Goal: Task Accomplishment & Management: Use online tool/utility

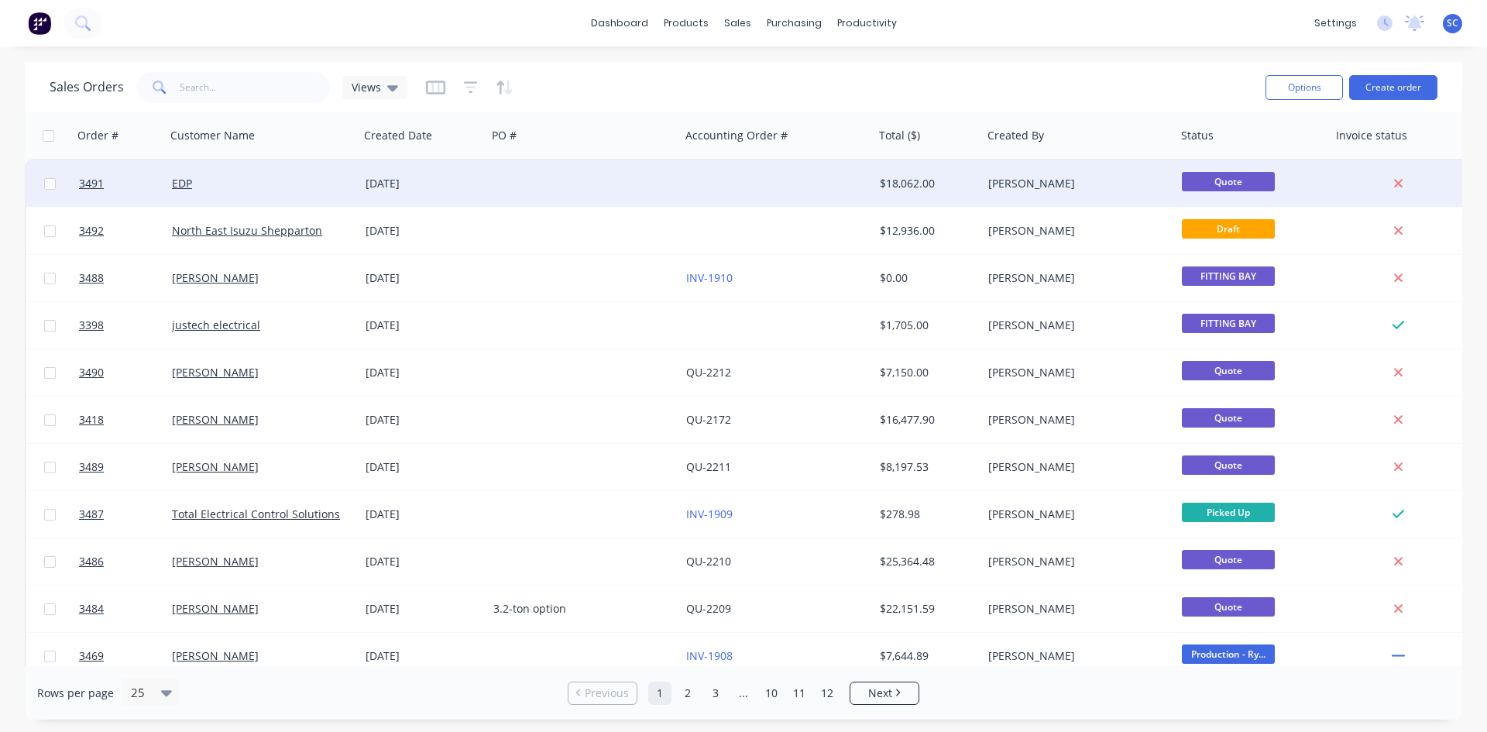
click at [598, 177] on div at bounding box center [584, 183] width 194 height 46
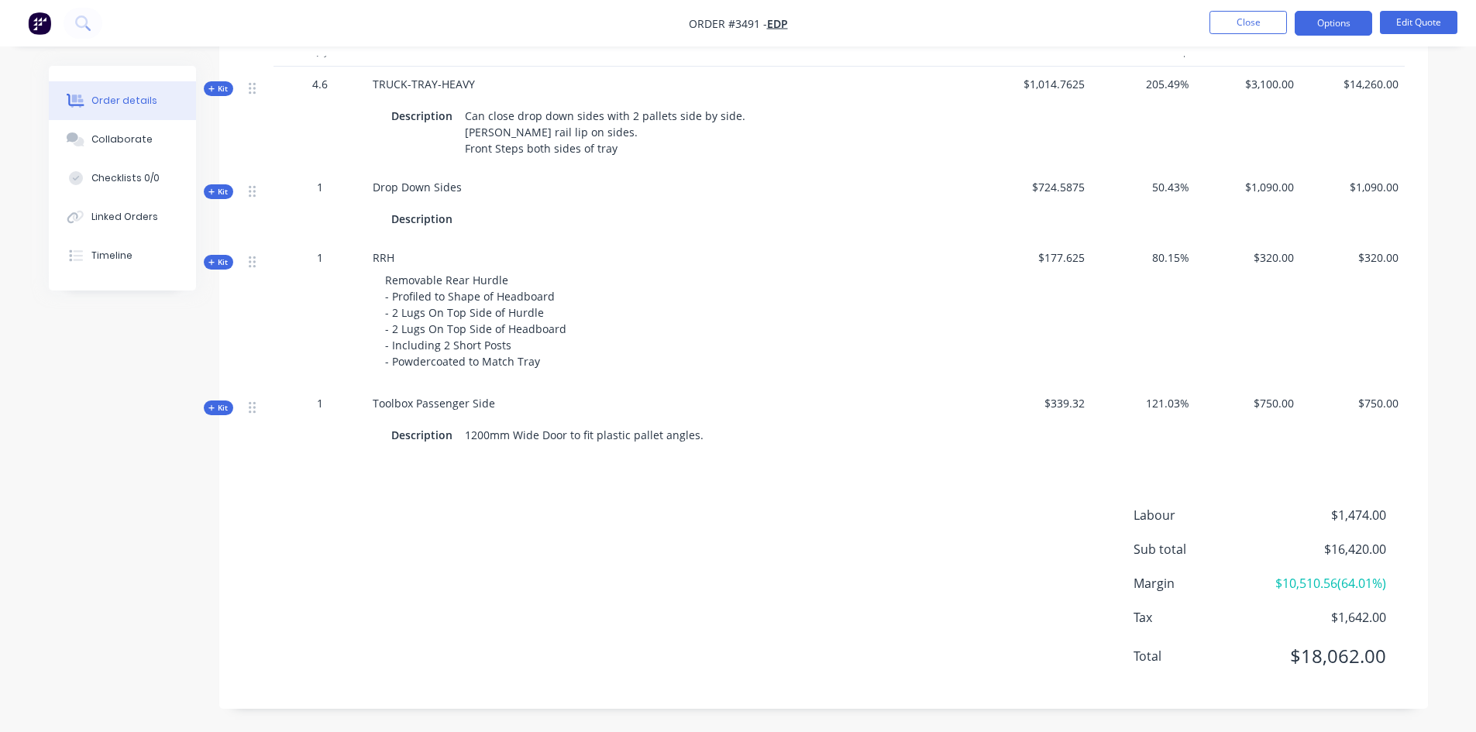
scroll to position [693, 0]
click at [1421, 15] on button "Edit Quote" at bounding box center [1418, 22] width 77 height 23
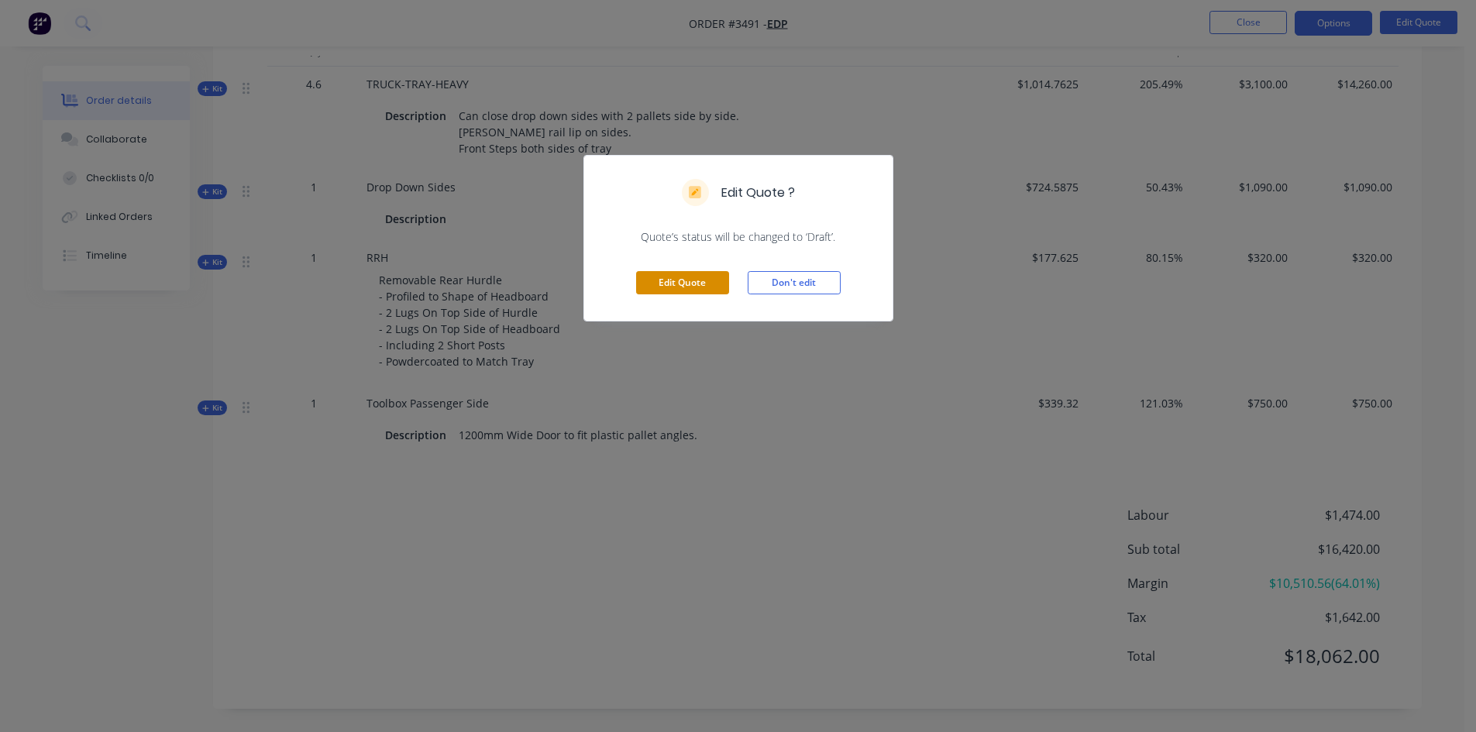
drag, startPoint x: 695, startPoint y: 274, endPoint x: 700, endPoint y: 283, distance: 9.7
click at [697, 276] on button "Edit Quote" at bounding box center [682, 282] width 93 height 23
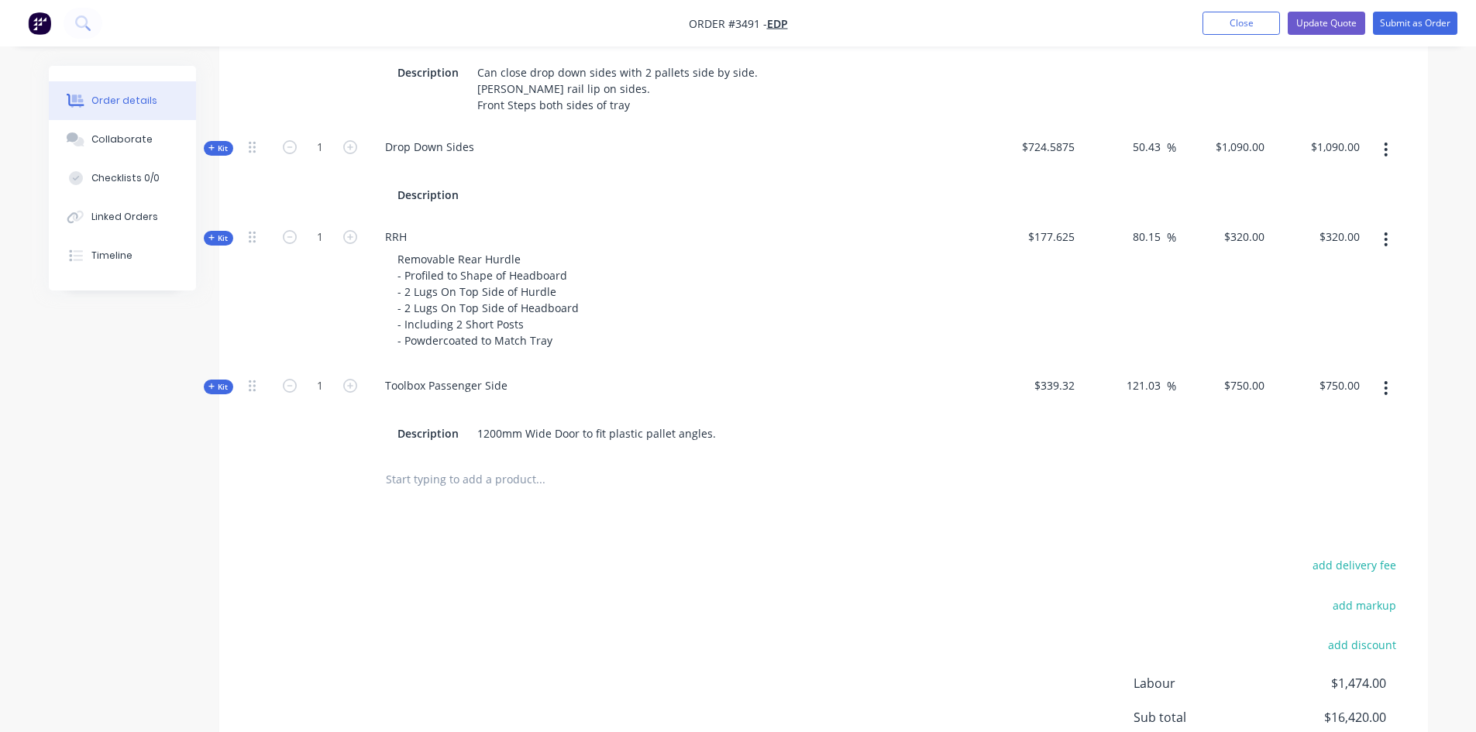
scroll to position [538, 0]
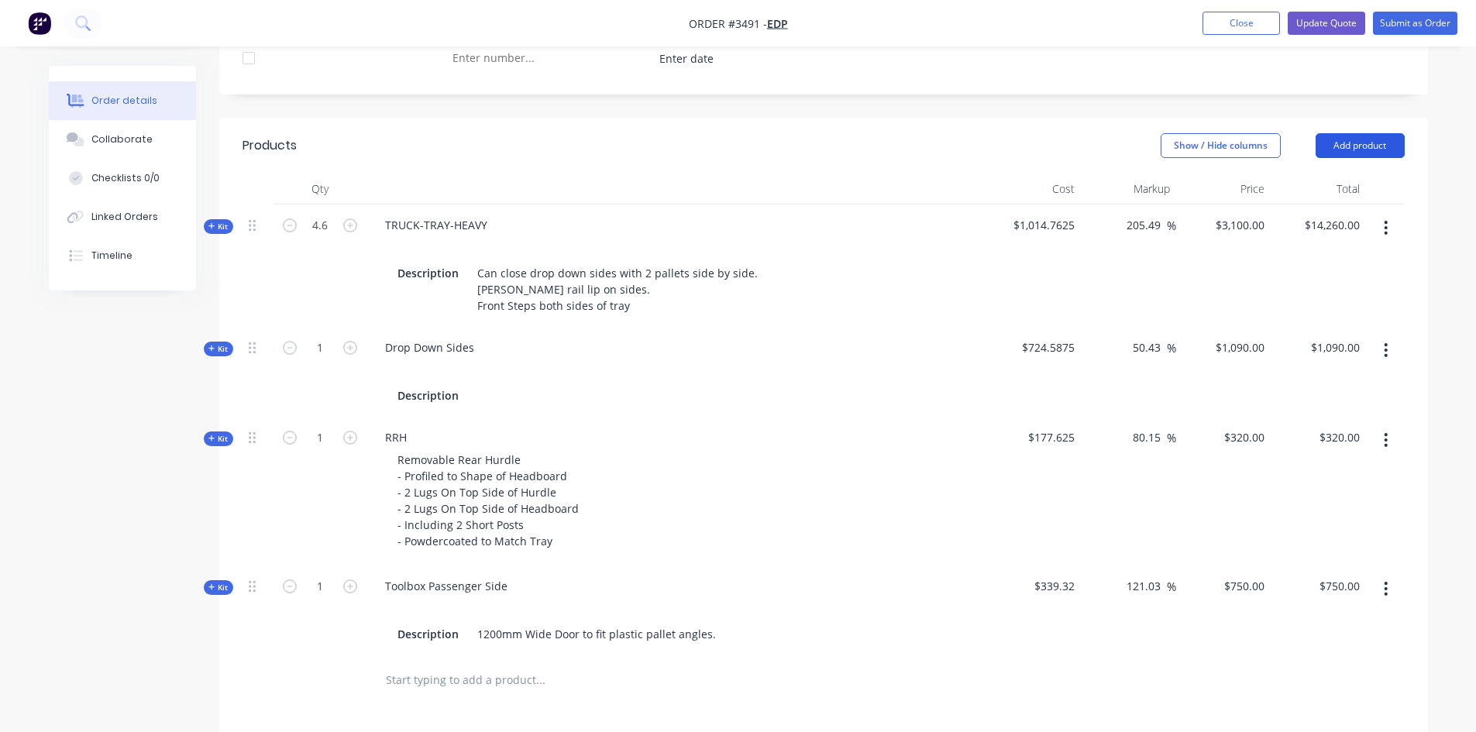
click at [1356, 145] on button "Add product" at bounding box center [1359, 145] width 89 height 25
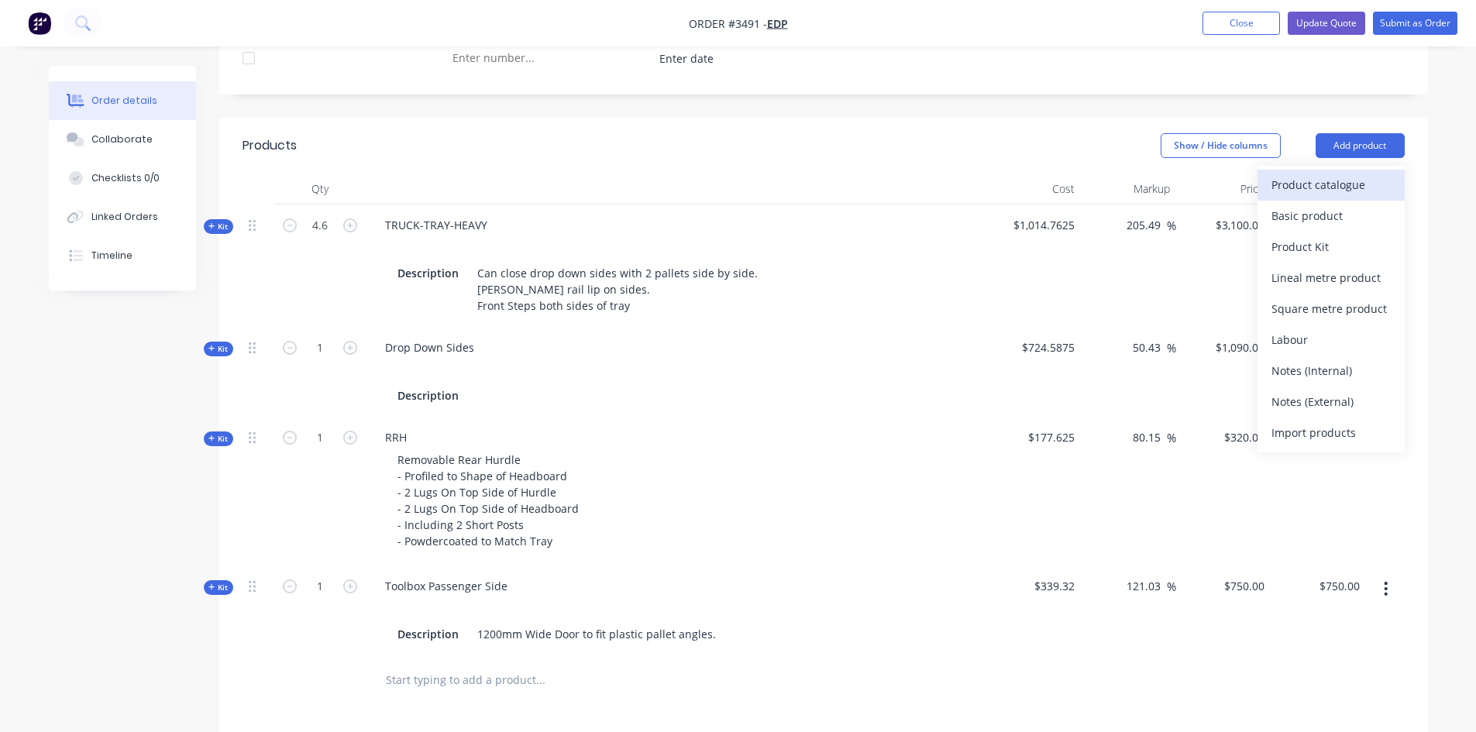
click at [1368, 186] on div "Product catalogue" at bounding box center [1330, 185] width 119 height 22
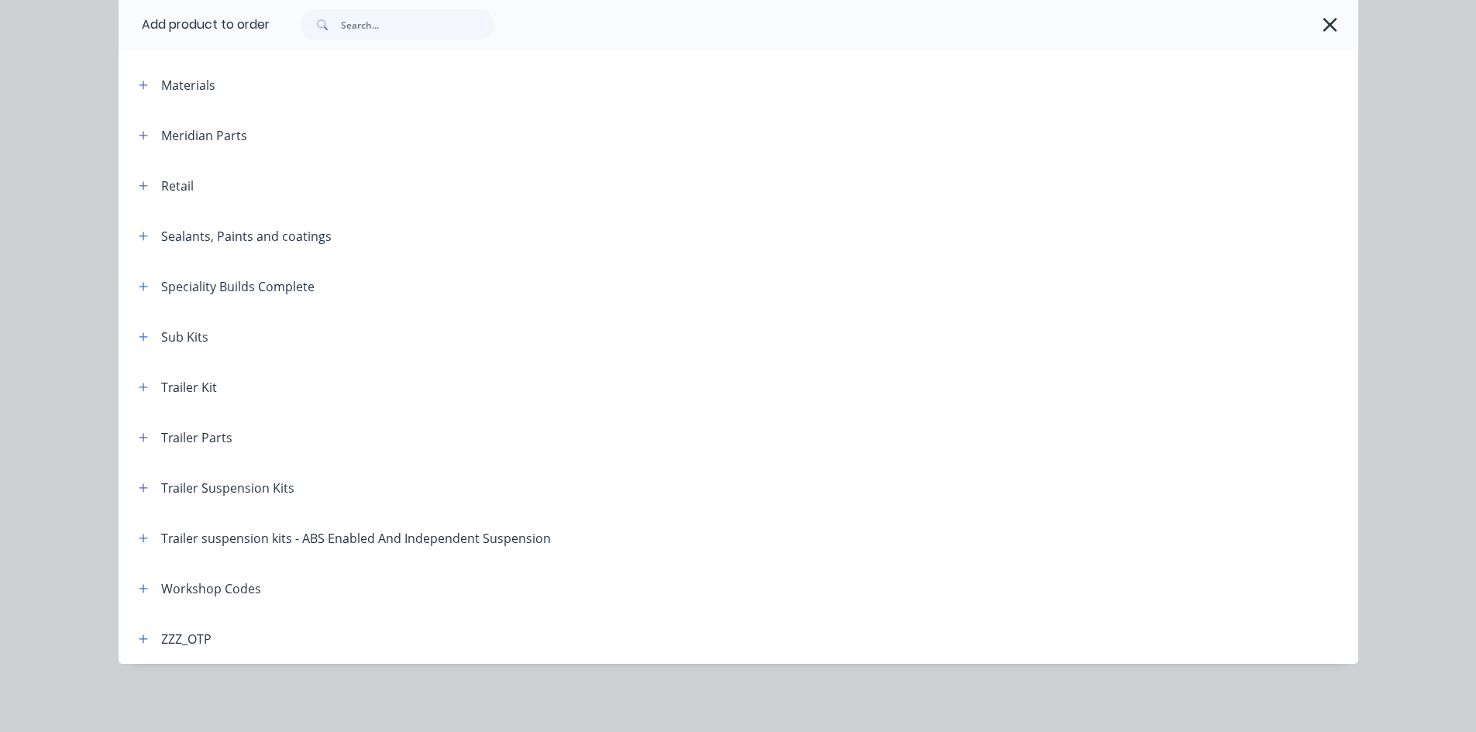
scroll to position [947, 0]
click at [139, 590] on icon "button" at bounding box center [143, 588] width 9 height 11
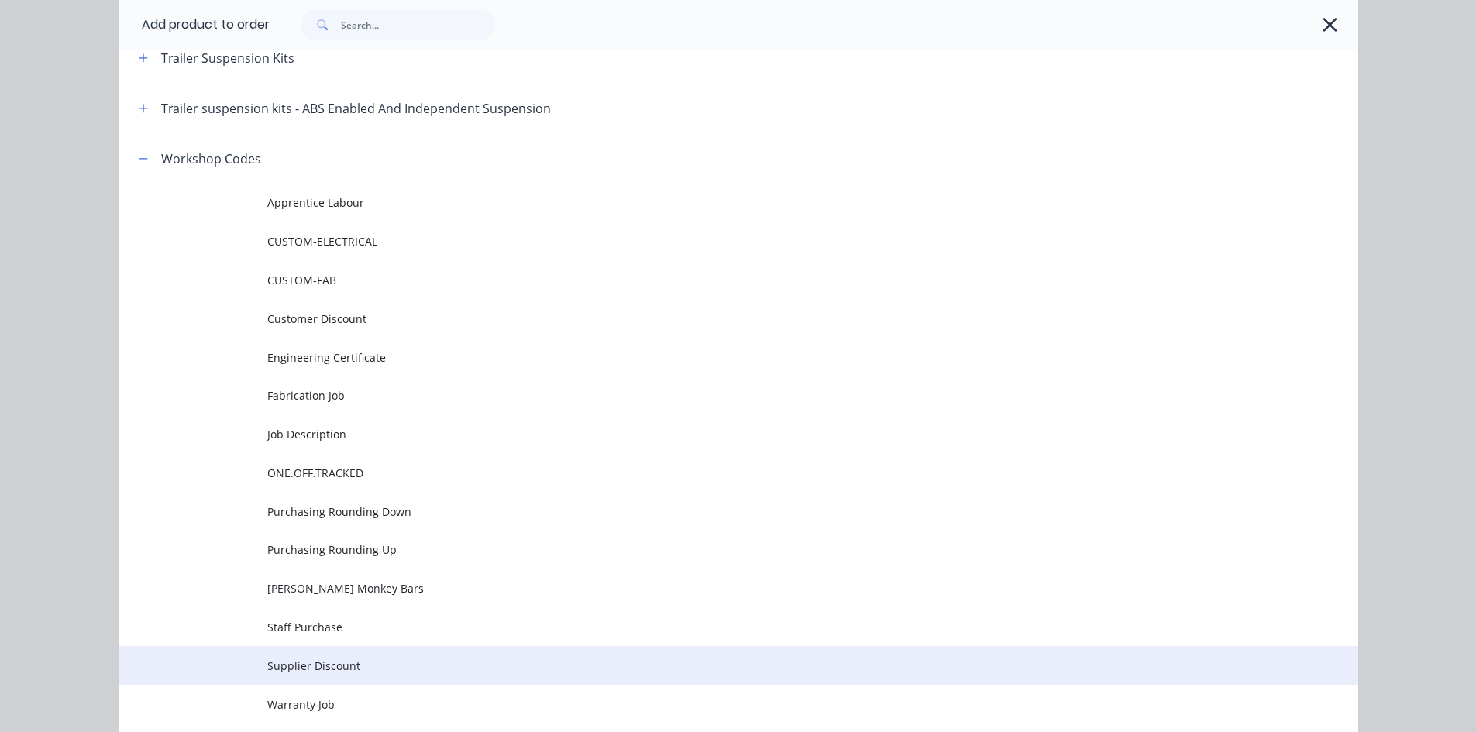
scroll to position [1281, 0]
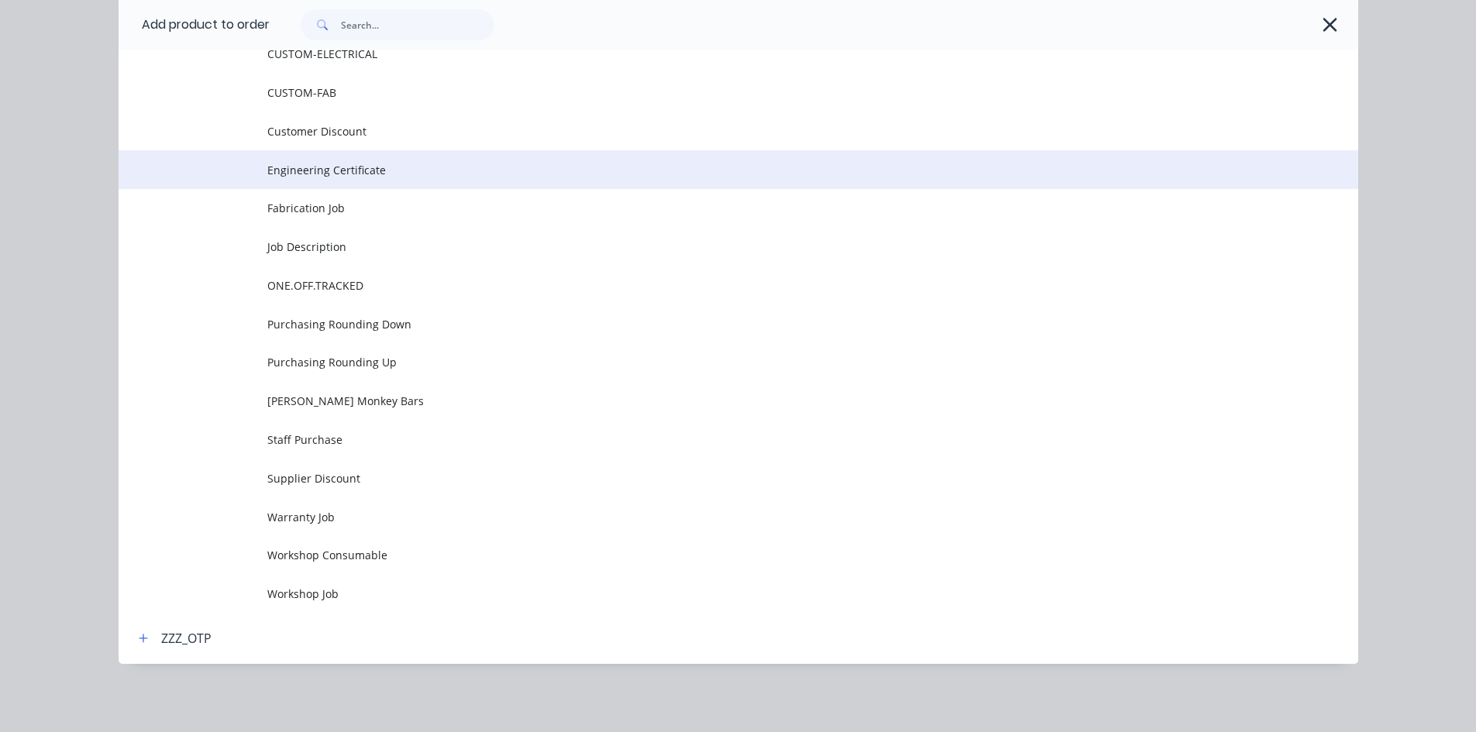
click at [332, 169] on span "Engineering Certificate" at bounding box center [703, 170] width 872 height 16
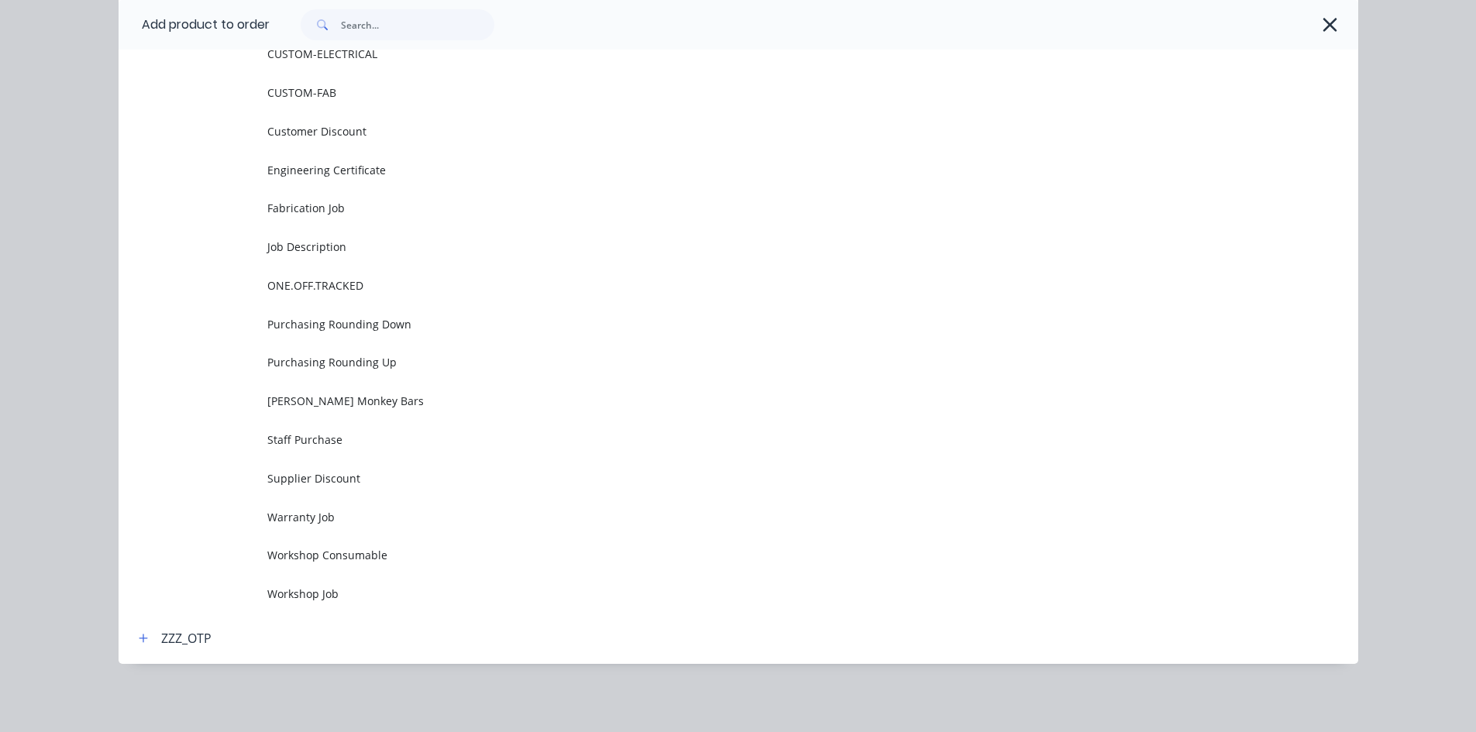
scroll to position [0, 0]
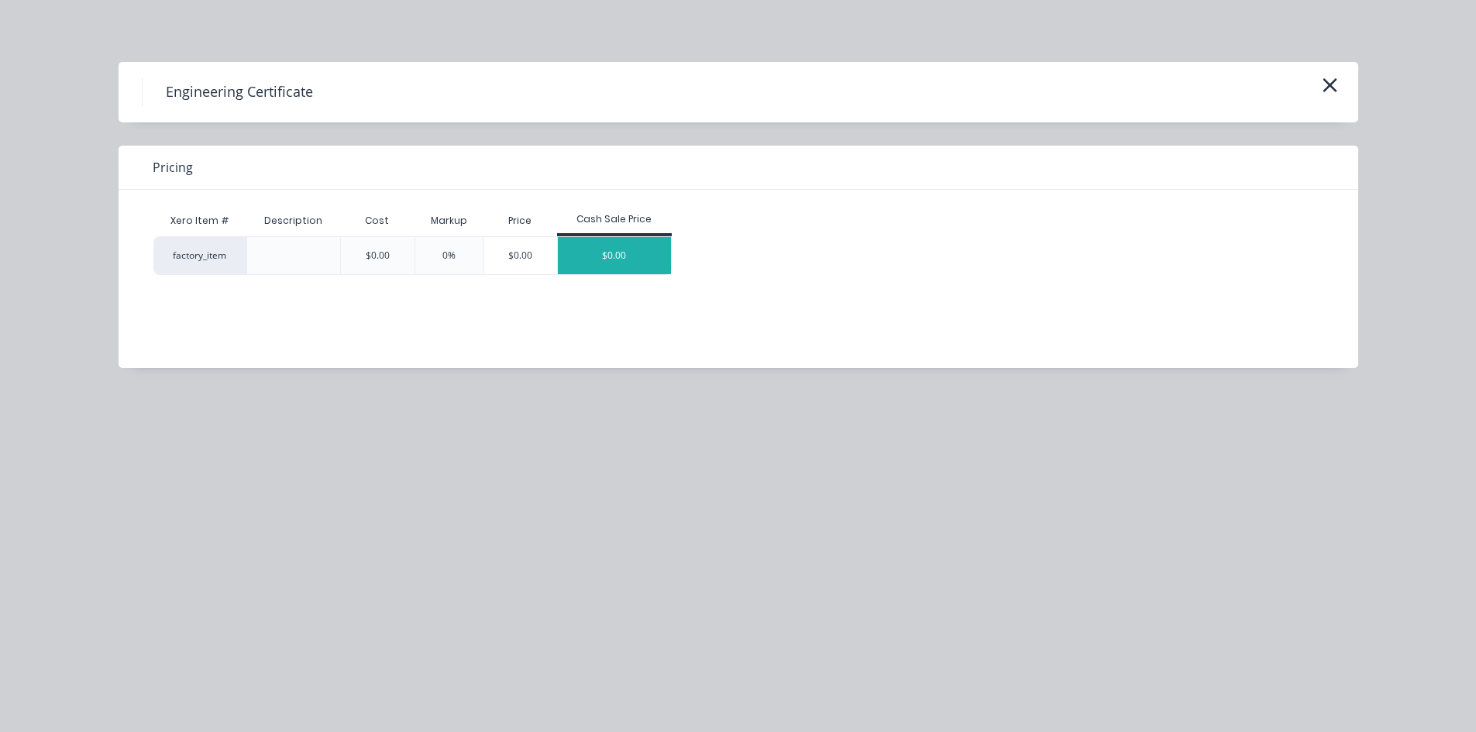
click at [588, 252] on div "$0.00" at bounding box center [614, 255] width 113 height 37
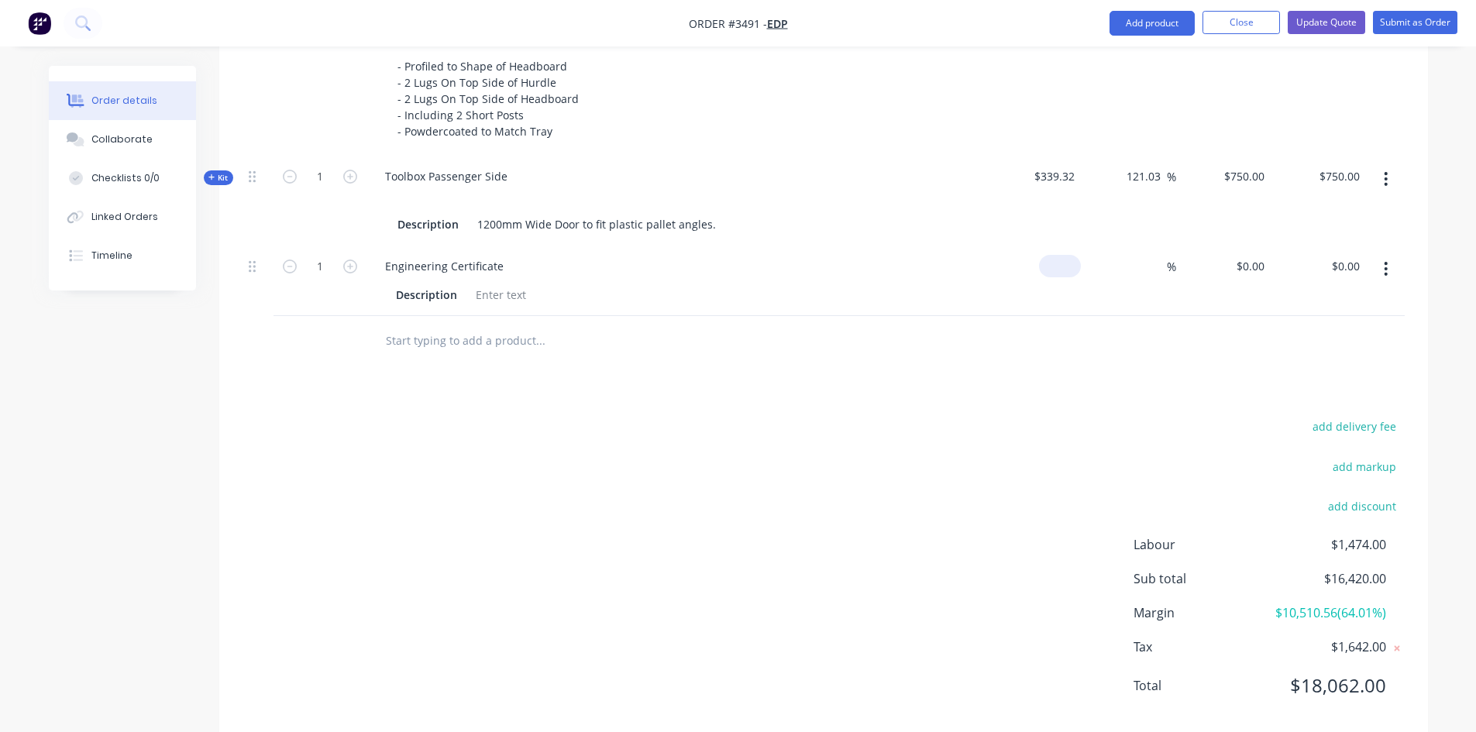
click at [1048, 270] on div "$0.00" at bounding box center [1033, 281] width 95 height 70
type input "$1,750.00"
click at [1232, 265] on div "1750 $1,750.00" at bounding box center [1239, 266] width 63 height 22
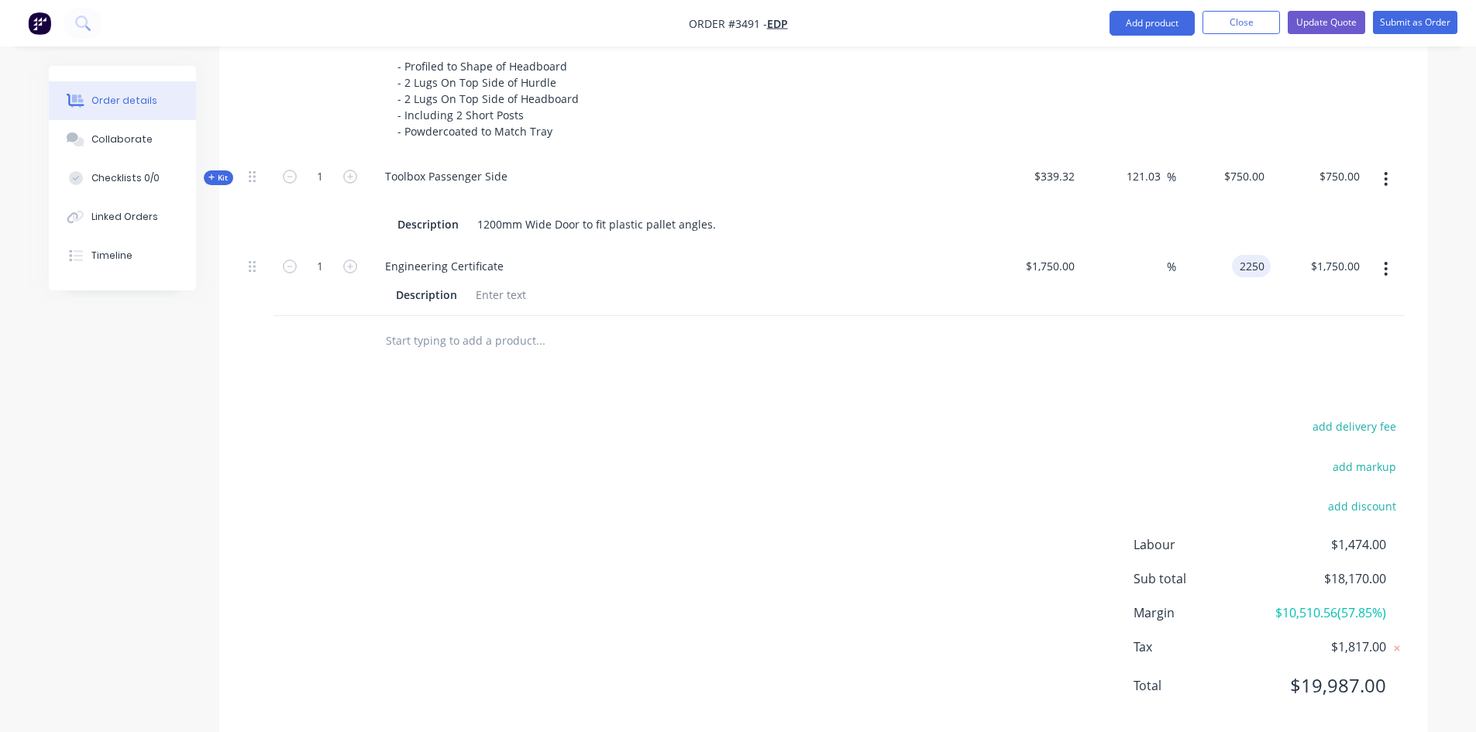
type input "2250"
type input "28.57"
type input "$2,250.00"
click at [984, 353] on div at bounding box center [823, 341] width 1162 height 50
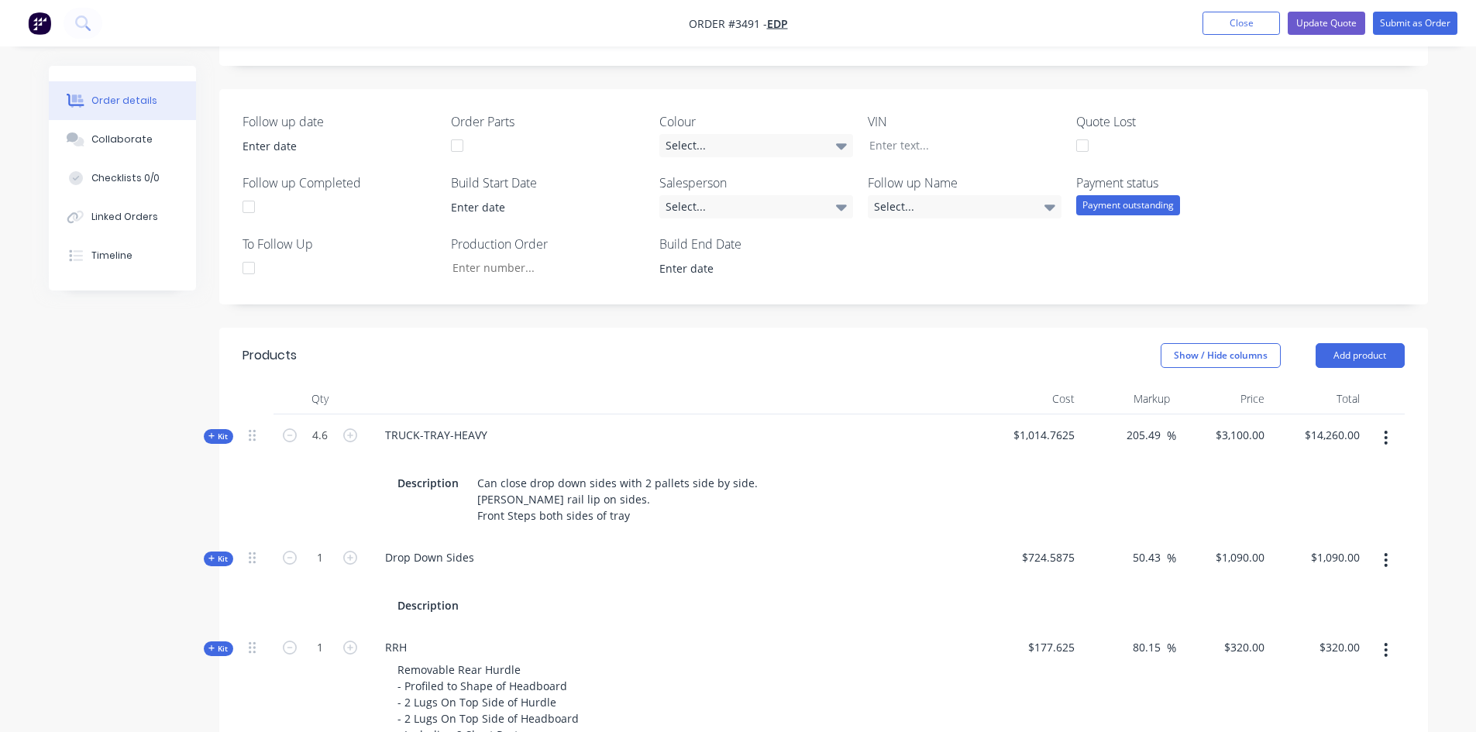
scroll to position [870, 0]
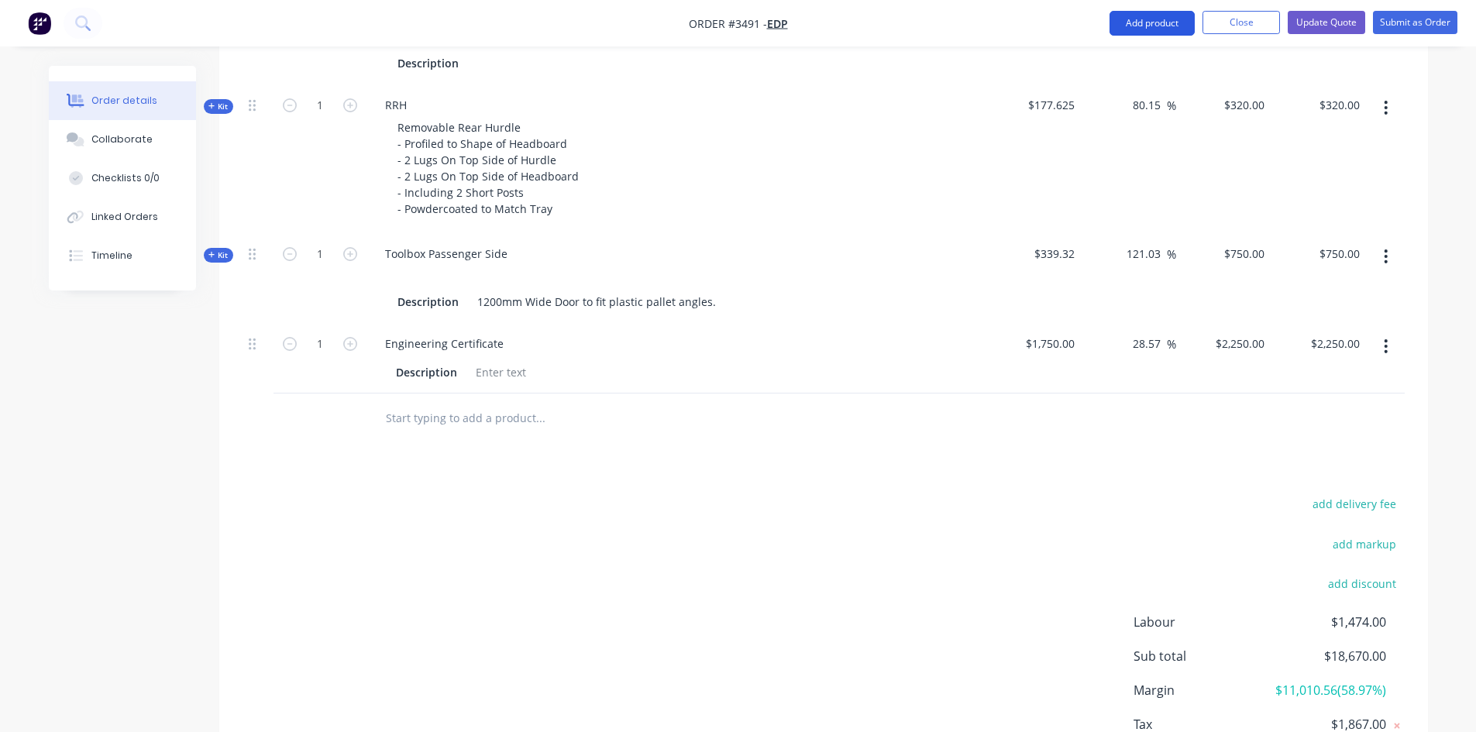
click at [1144, 21] on button "Add product" at bounding box center [1151, 23] width 85 height 25
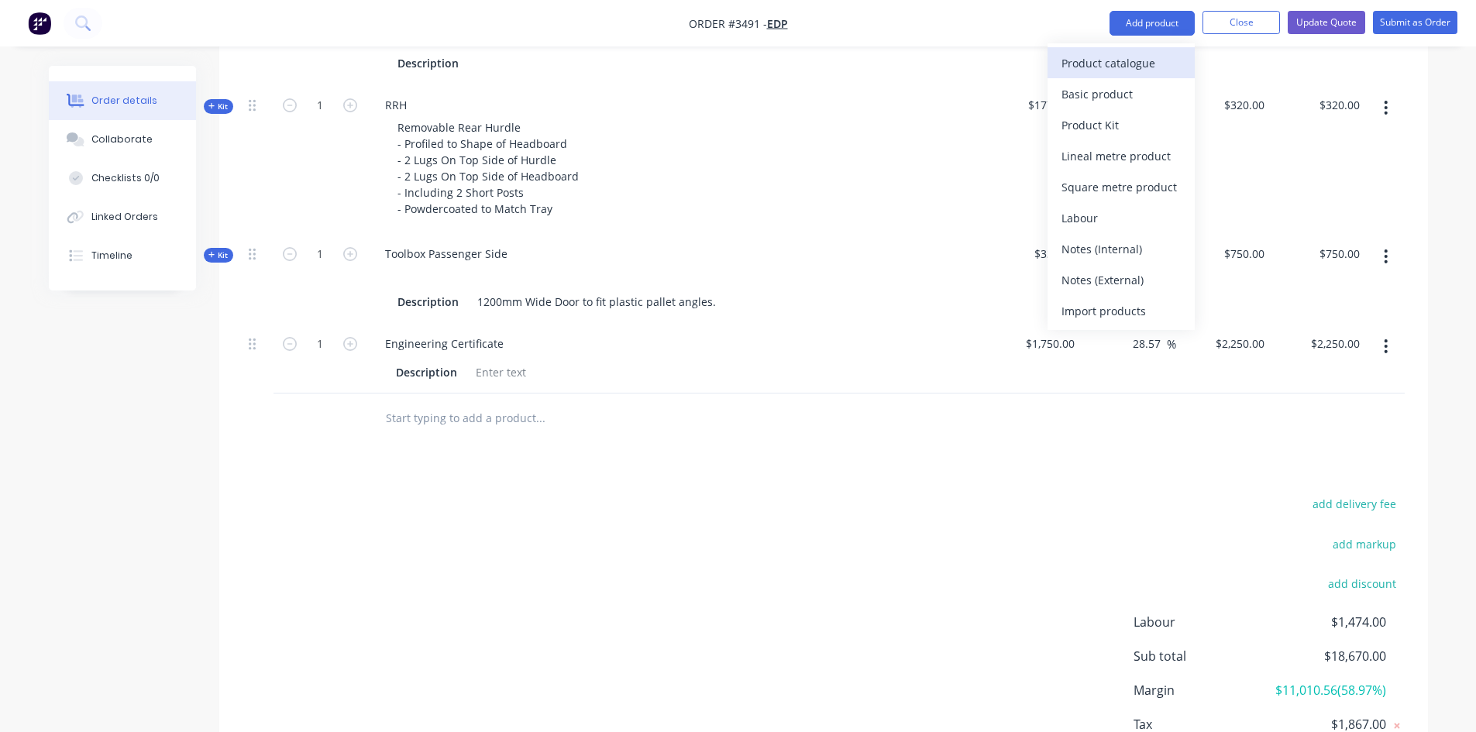
click at [1093, 69] on div "Product catalogue" at bounding box center [1120, 63] width 119 height 22
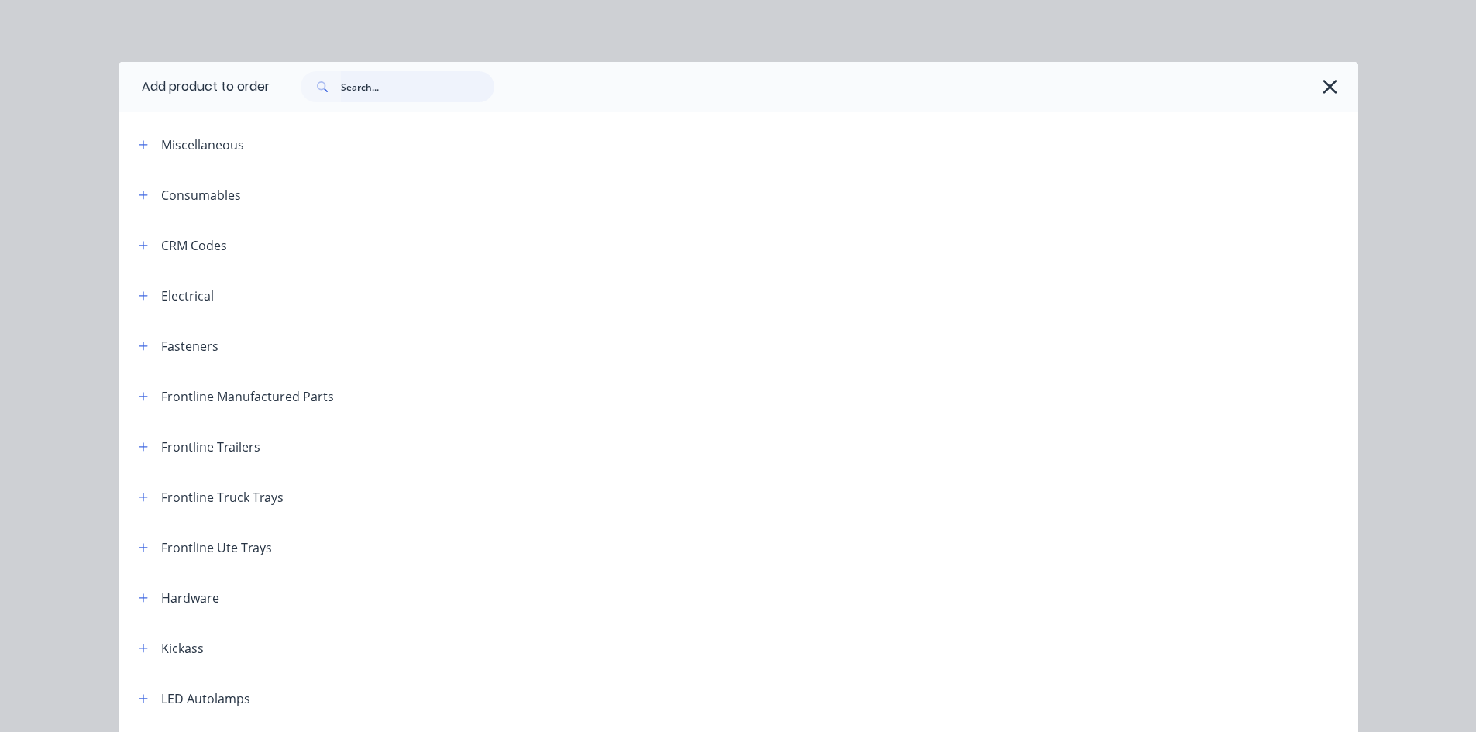
click at [380, 79] on input "text" at bounding box center [417, 86] width 153 height 31
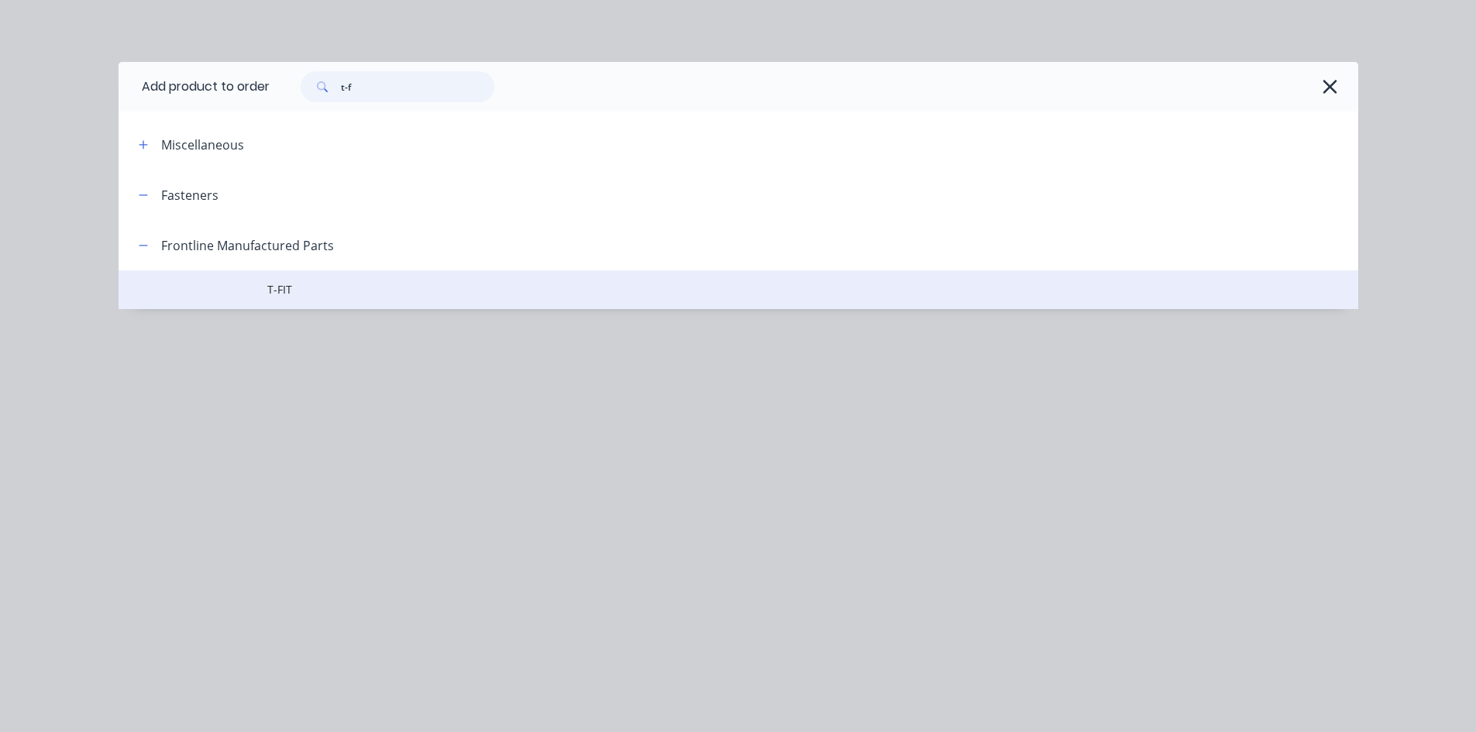
type input "t-f"
click at [290, 288] on span "T-FIT" at bounding box center [703, 289] width 872 height 16
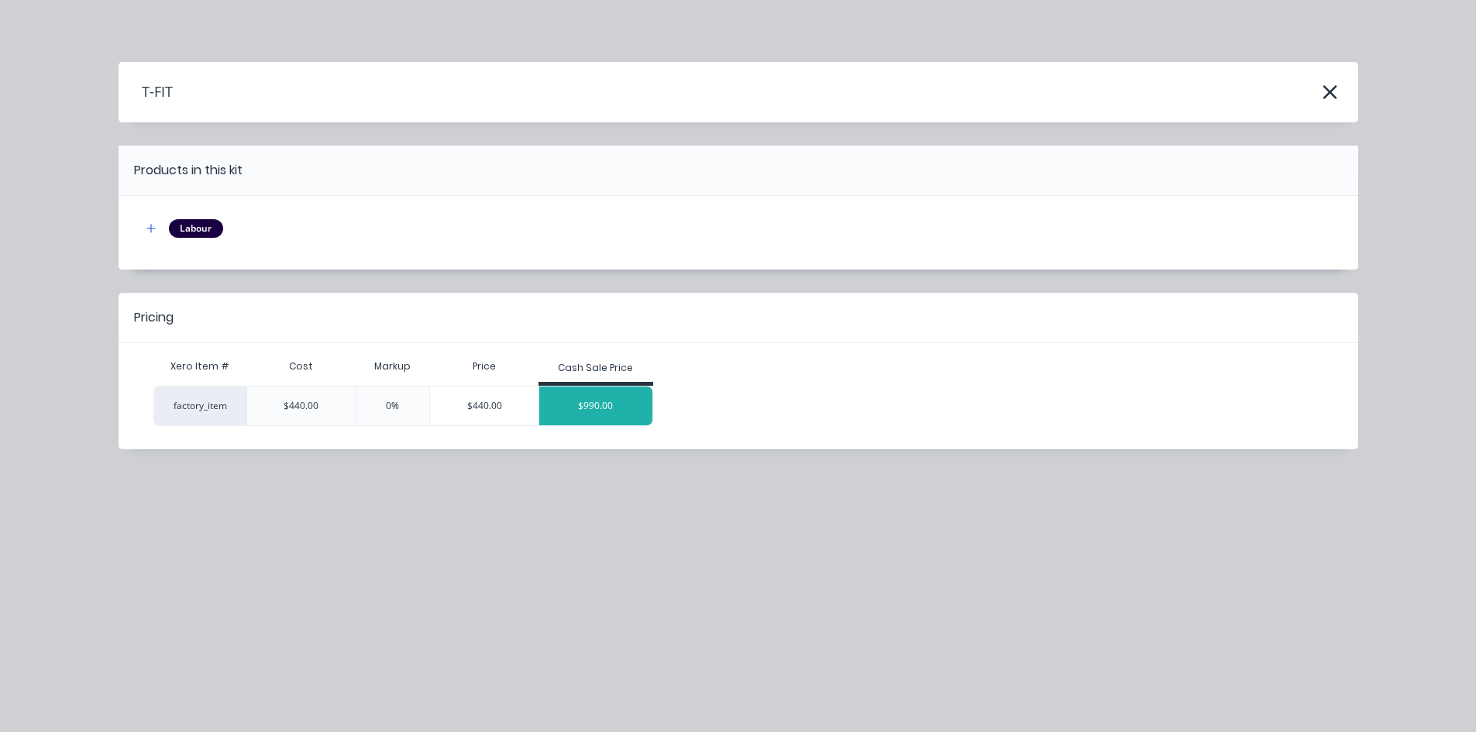
click at [586, 414] on div "$990.00" at bounding box center [595, 406] width 113 height 39
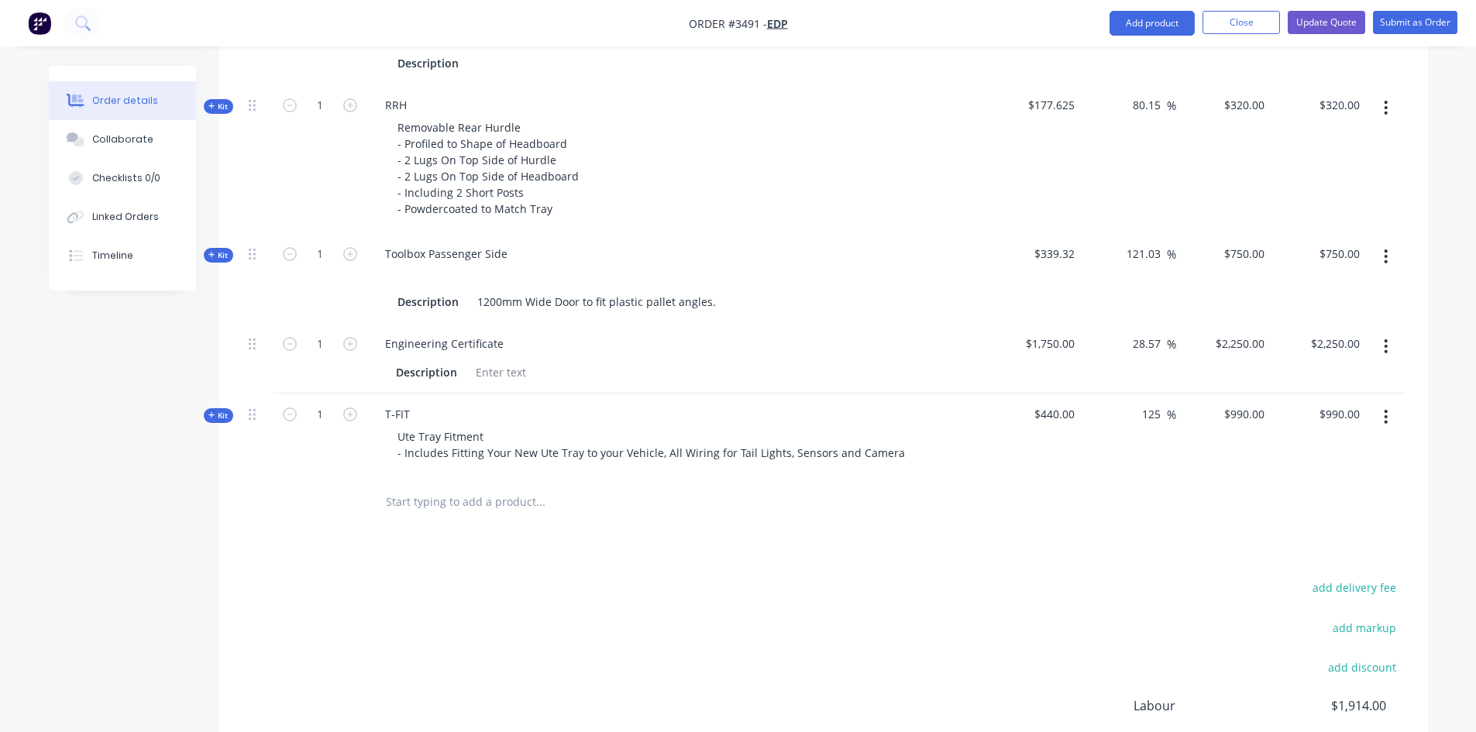
scroll to position [947, 0]
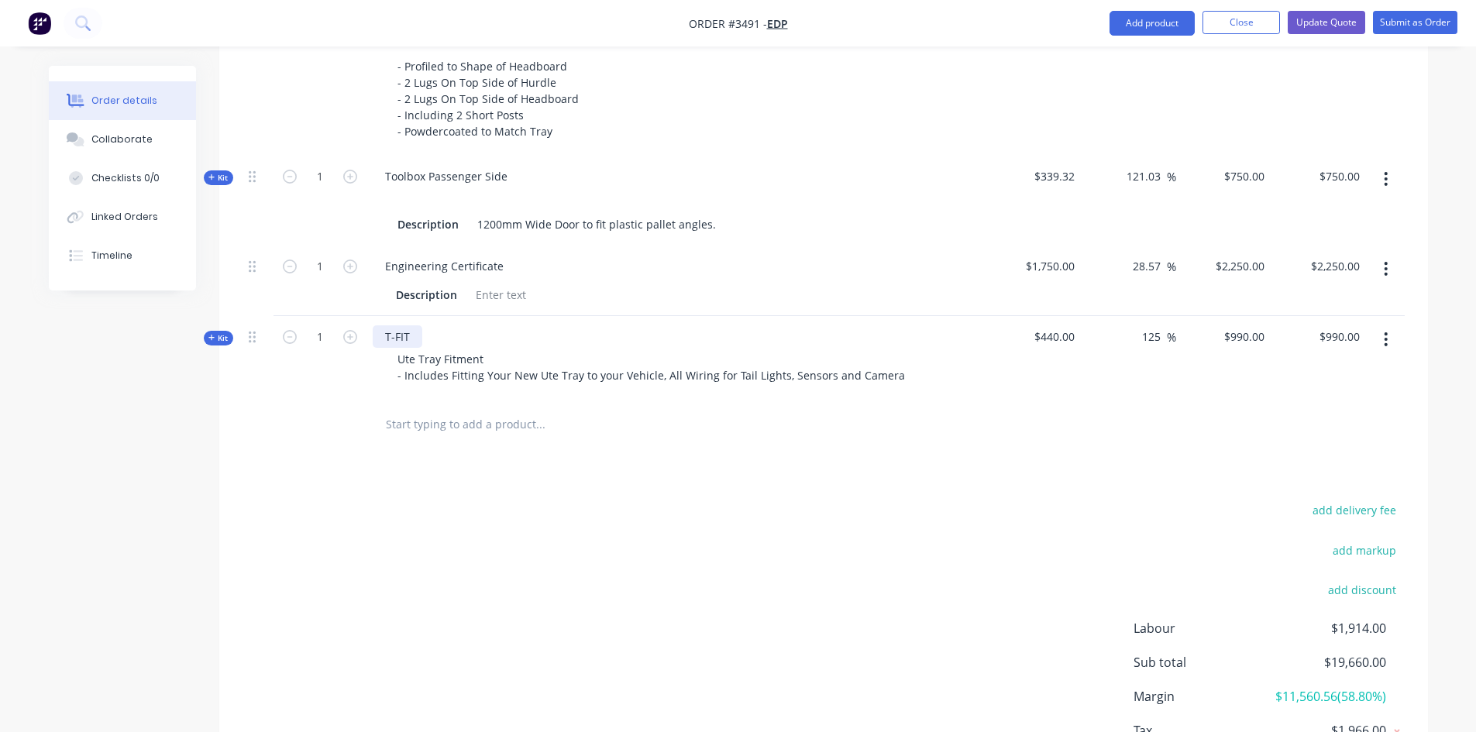
click at [394, 329] on div "T-FIT" at bounding box center [398, 336] width 50 height 22
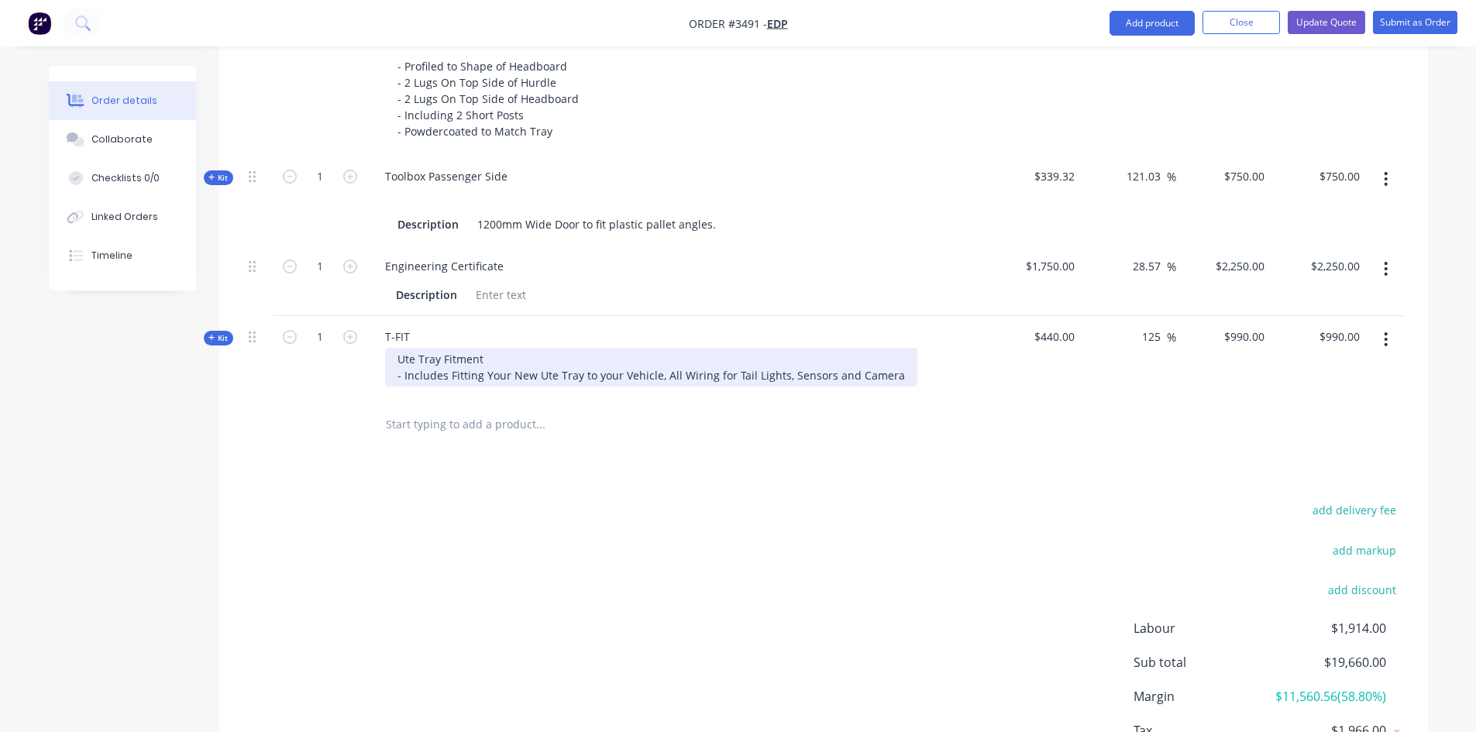
drag, startPoint x: 479, startPoint y: 379, endPoint x: 854, endPoint y: 313, distance: 381.4
click at [490, 379] on div "Ute Tray Fitment - Includes Fitting Your New Ute Tray to your Vehicle, All Wiri…" at bounding box center [651, 367] width 532 height 39
drag, startPoint x: 892, startPoint y: 376, endPoint x: 537, endPoint y: 375, distance: 354.8
click at [537, 375] on div "Ute Tray Fitment - Includes Fitting Your New Ute Tray to your Vehicle, All Wiri…" at bounding box center [651, 367] width 532 height 39
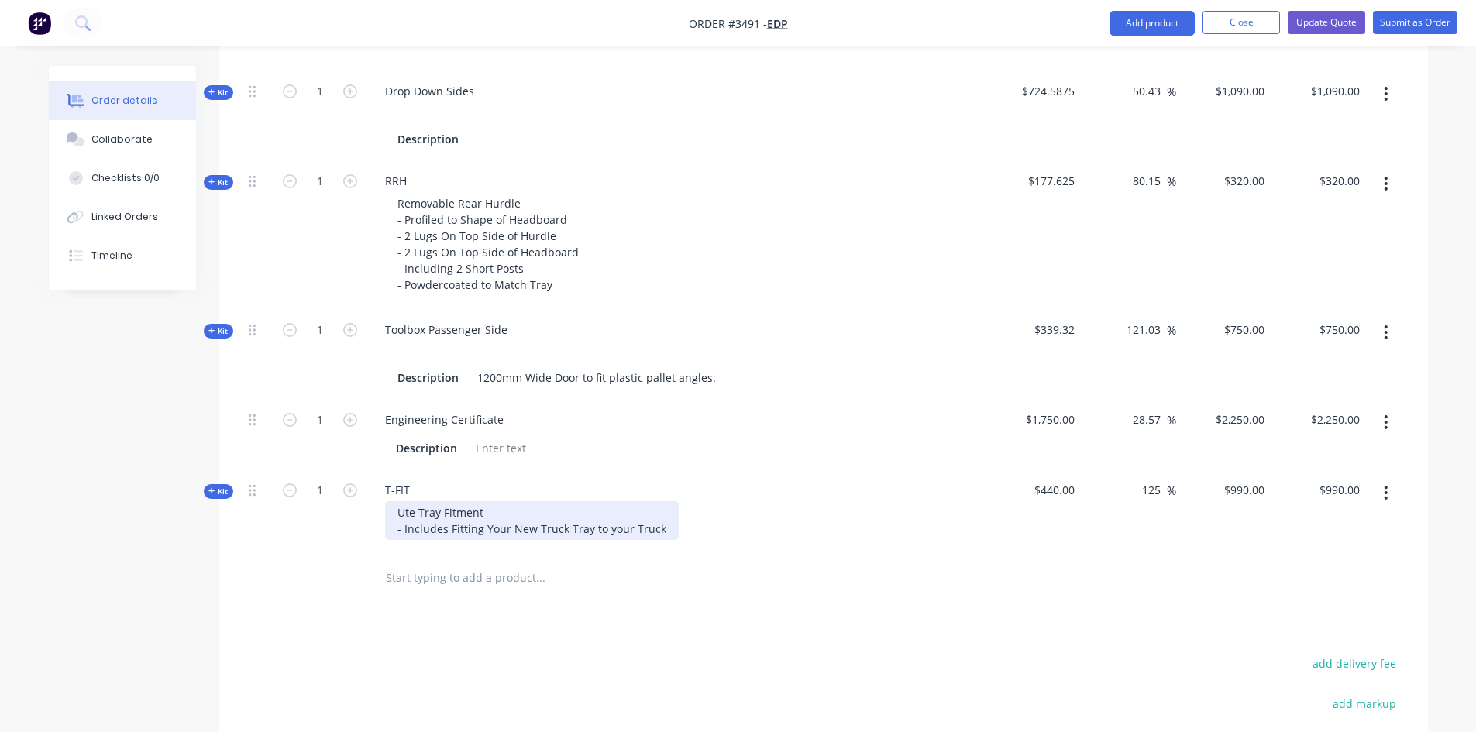
scroll to position [792, 0]
click at [1245, 182] on input "$320.00" at bounding box center [1246, 182] width 48 height 22
type input "6"
type input "550"
click at [959, 246] on div "Removable Rear Hurdle - Profiled to Shape of Headboard - 2 Lugs On Top Side of …" at bounding box center [676, 246] width 607 height 104
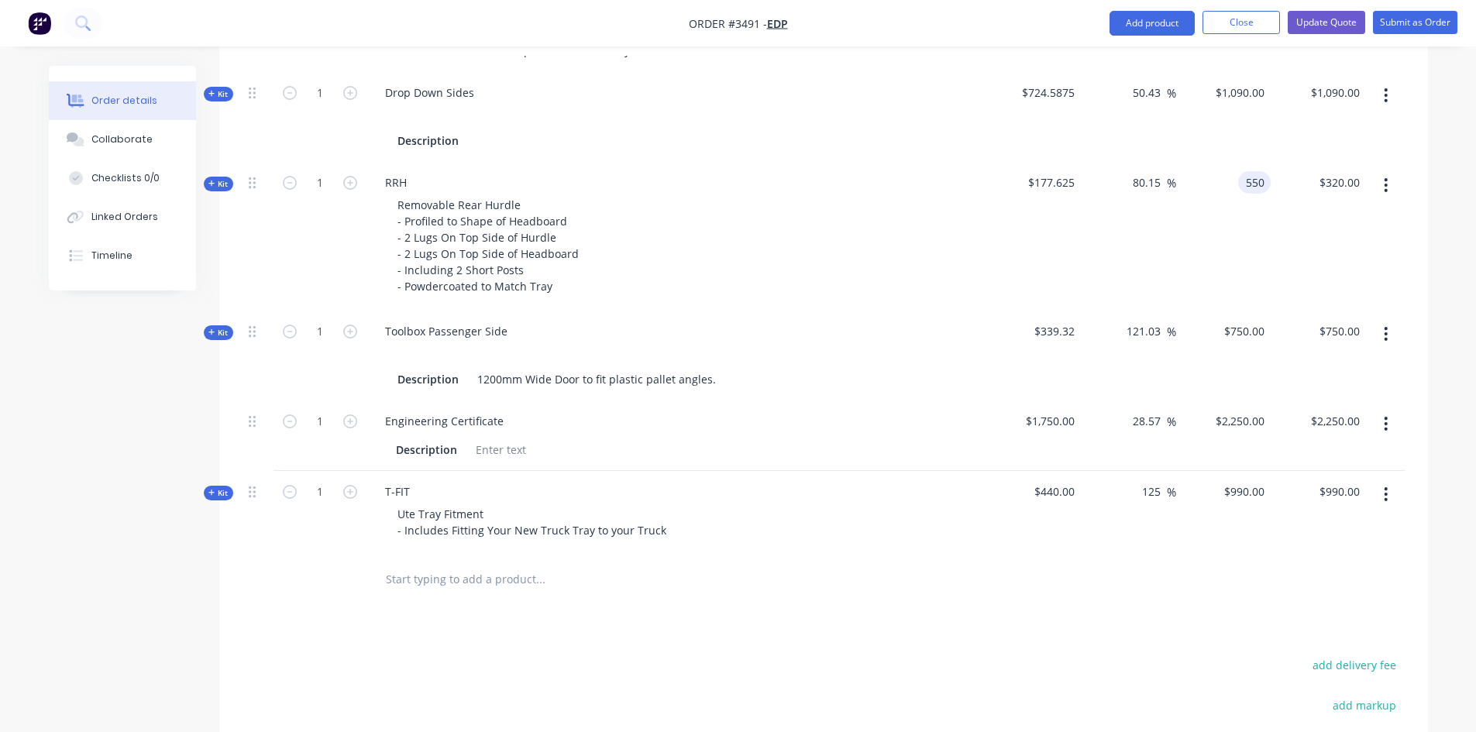
type input "209.64"
type input "$550.00"
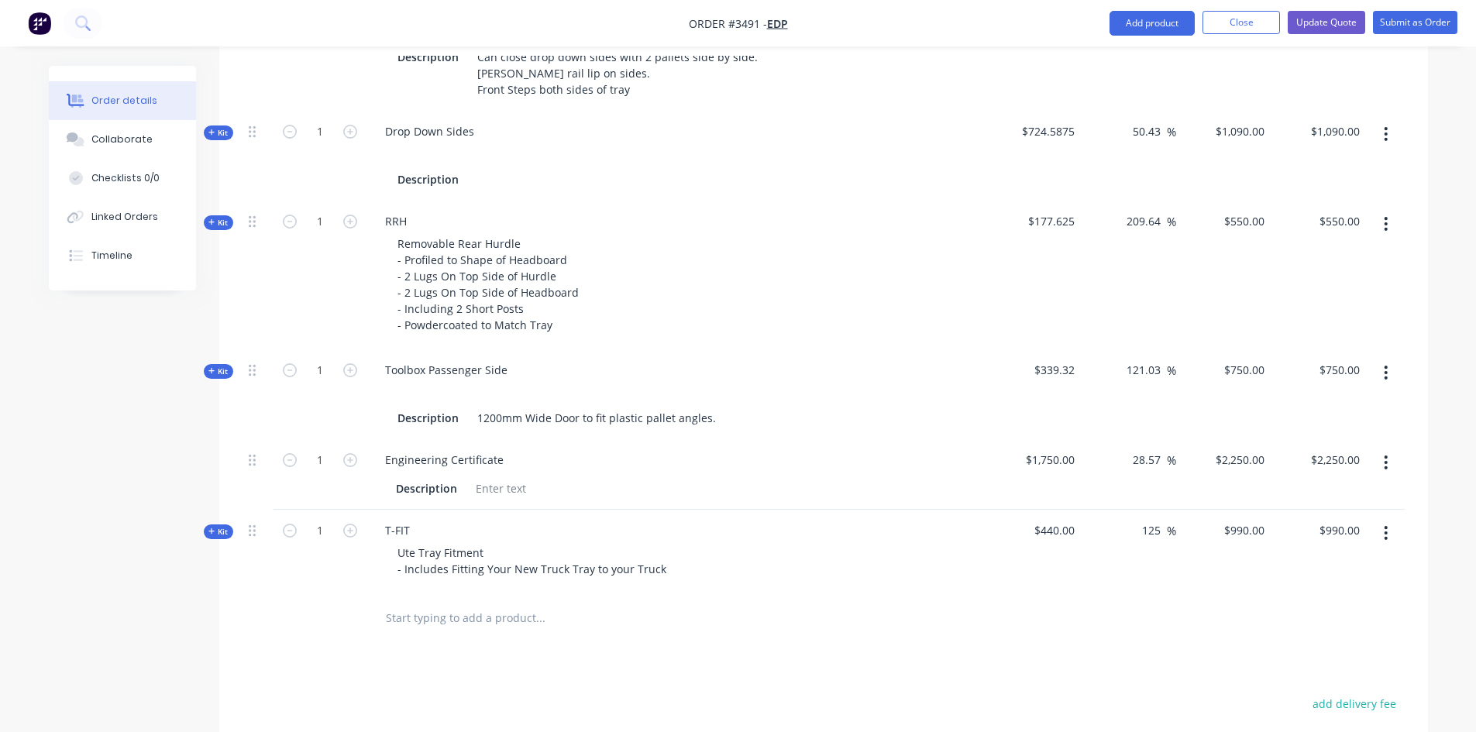
scroll to position [769, 0]
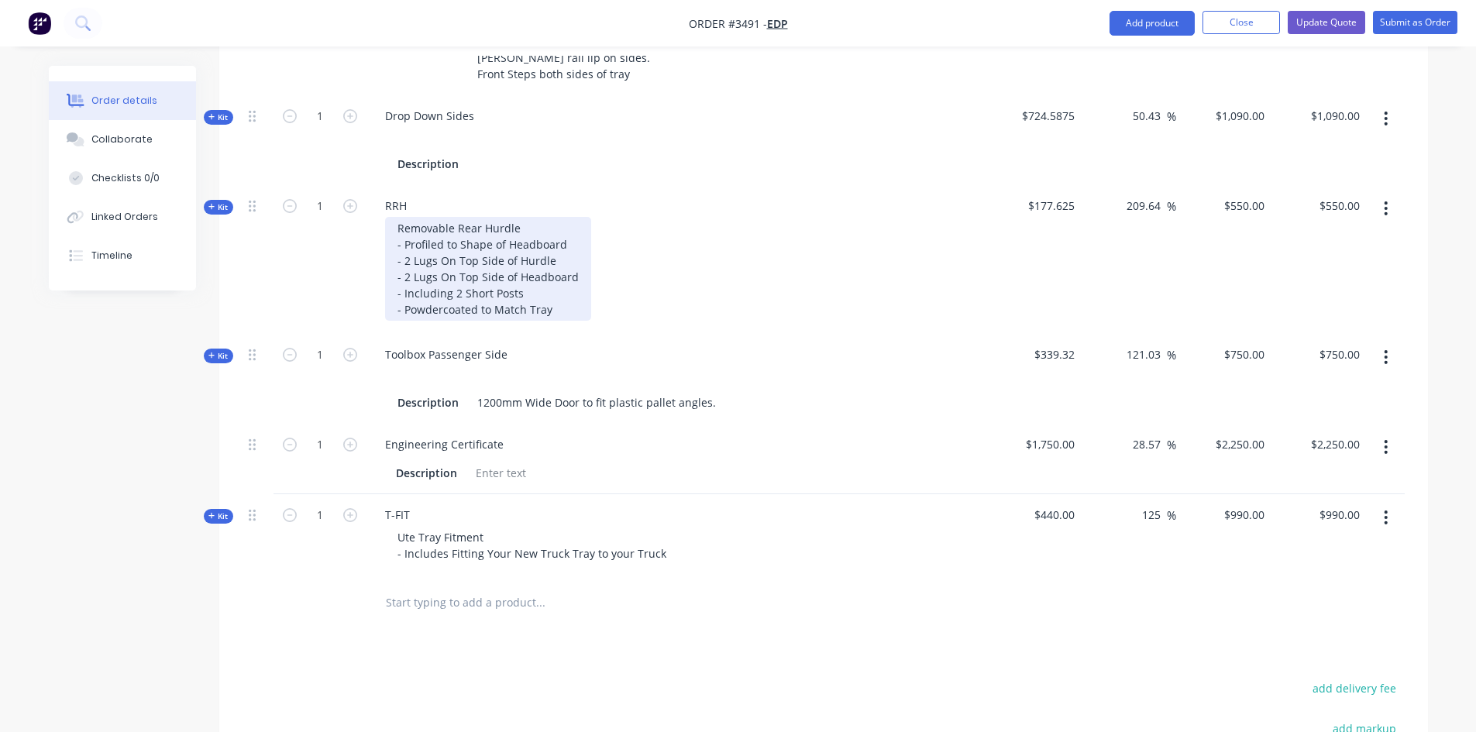
click at [517, 296] on div "Removable Rear Hurdle - Profiled to Shape of Headboard - 2 Lugs On Top Side of …" at bounding box center [488, 269] width 206 height 104
drag, startPoint x: 531, startPoint y: 288, endPoint x: 392, endPoint y: 266, distance: 141.2
click at [392, 266] on div "Removable Rear Hurdle - Profiled to Shape of Headboard - 2 Lugs On Top Side of …" at bounding box center [488, 269] width 206 height 104
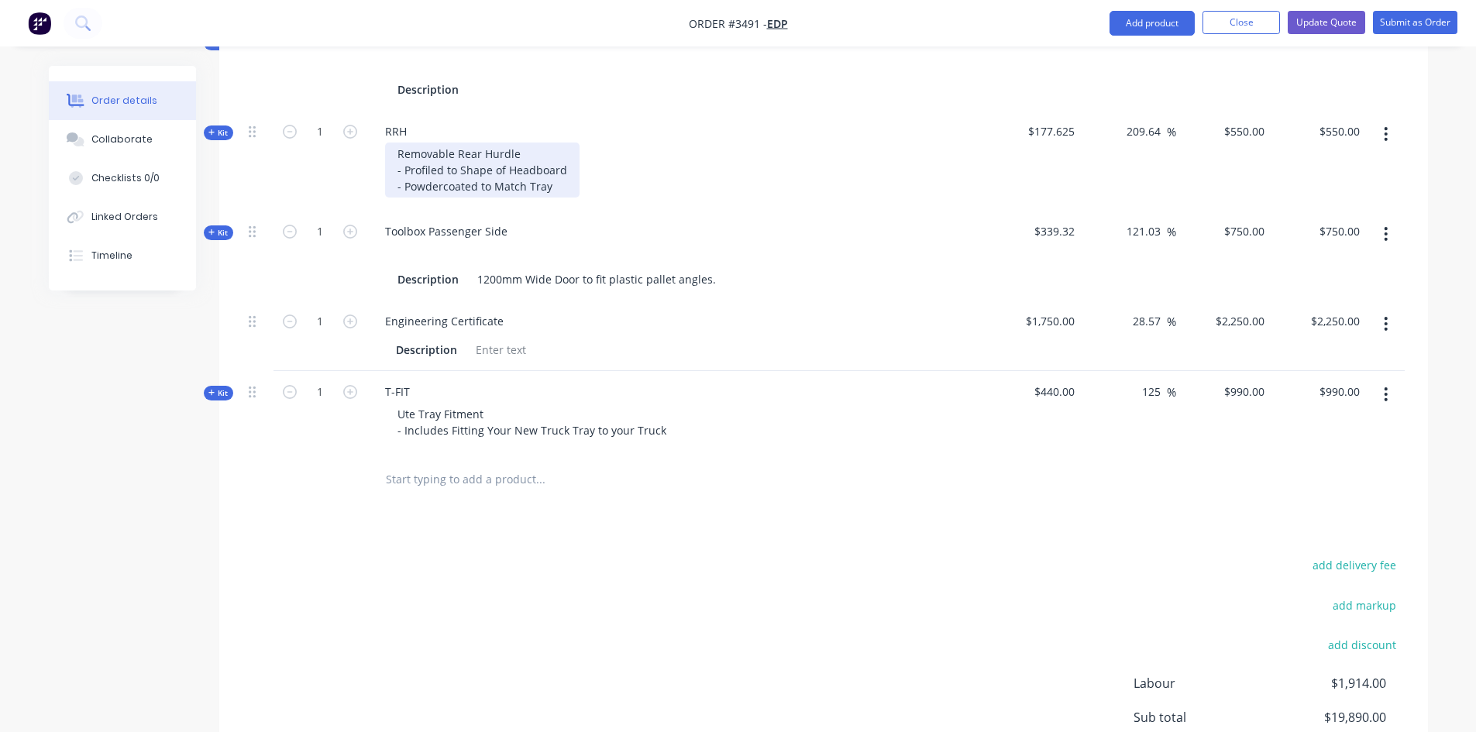
scroll to position [847, 0]
click at [571, 181] on div "Removable Rear Hurdle - Profiled to Shape of Headboard - Powdercoated to Match …" at bounding box center [482, 166] width 194 height 55
drag, startPoint x: 557, startPoint y: 184, endPoint x: 386, endPoint y: 191, distance: 171.3
click at [386, 191] on div "Removable Rear Hurdle - Profiled to Shape of Headboard - Powdercoated to Match …" at bounding box center [482, 166] width 194 height 55
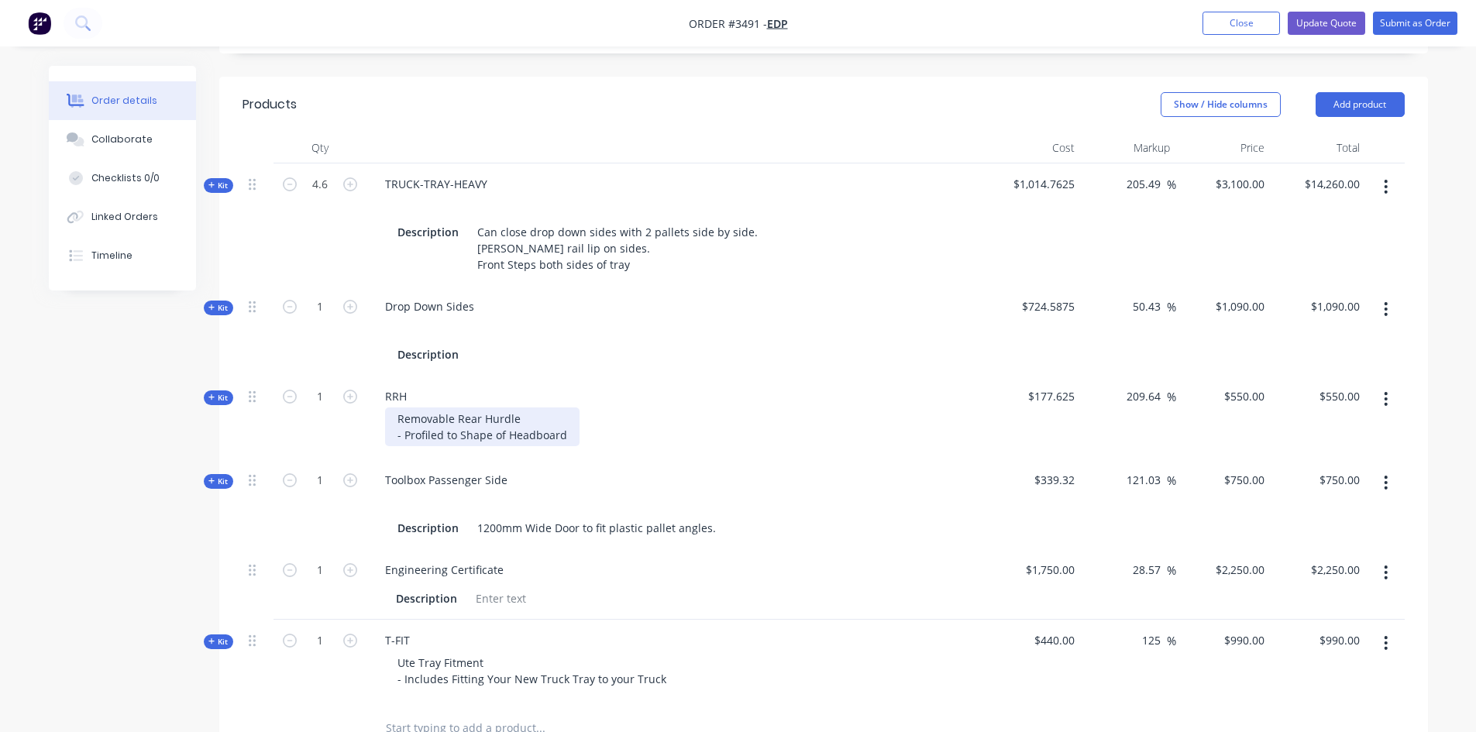
scroll to position [537, 0]
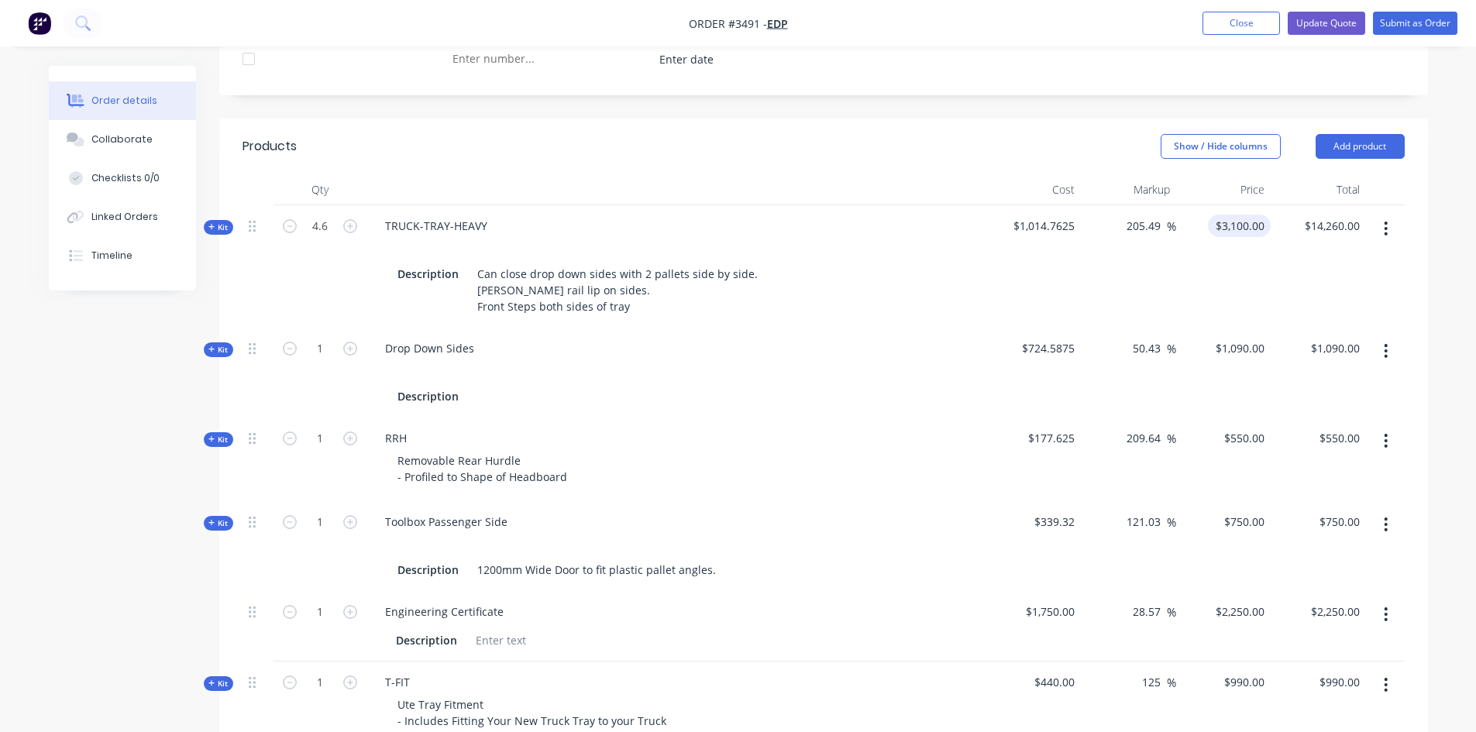
click at [1237, 225] on div "$3,100.00 $3,100.00" at bounding box center [1239, 226] width 63 height 22
type input "2800"
type input "175.93"
type input "$2,800.00"
type input "$12,880.00"
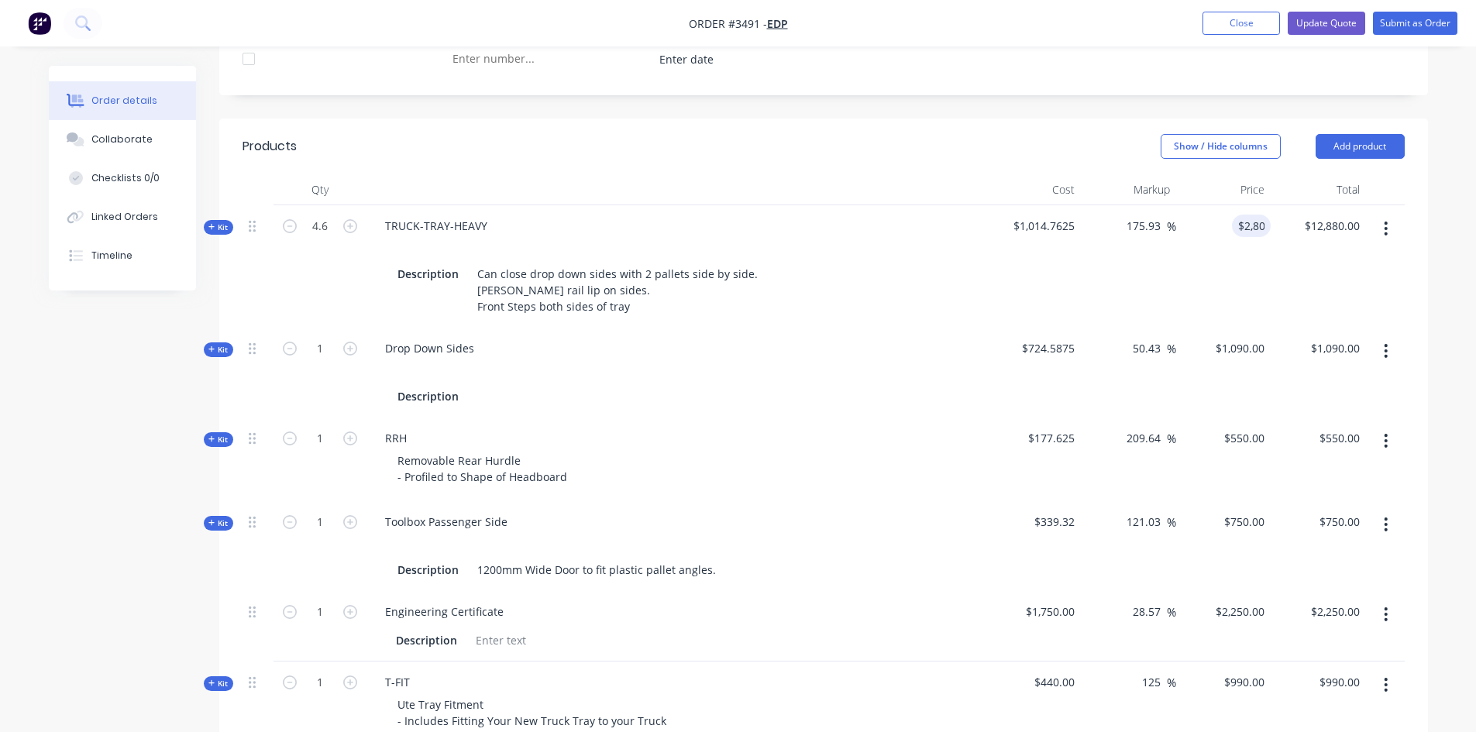
click at [981, 136] on div "Show / Hide columns Add product" at bounding box center [946, 146] width 915 height 25
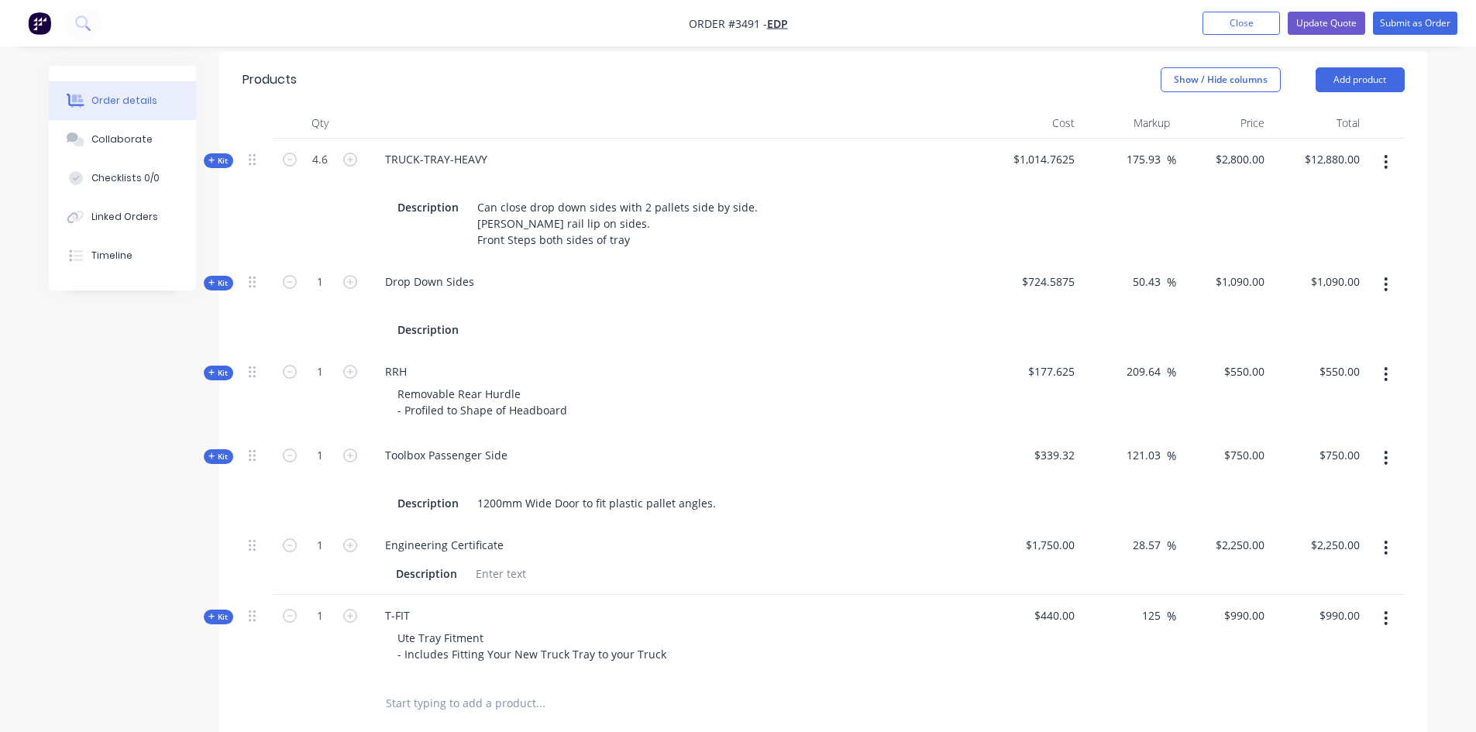
scroll to position [549, 0]
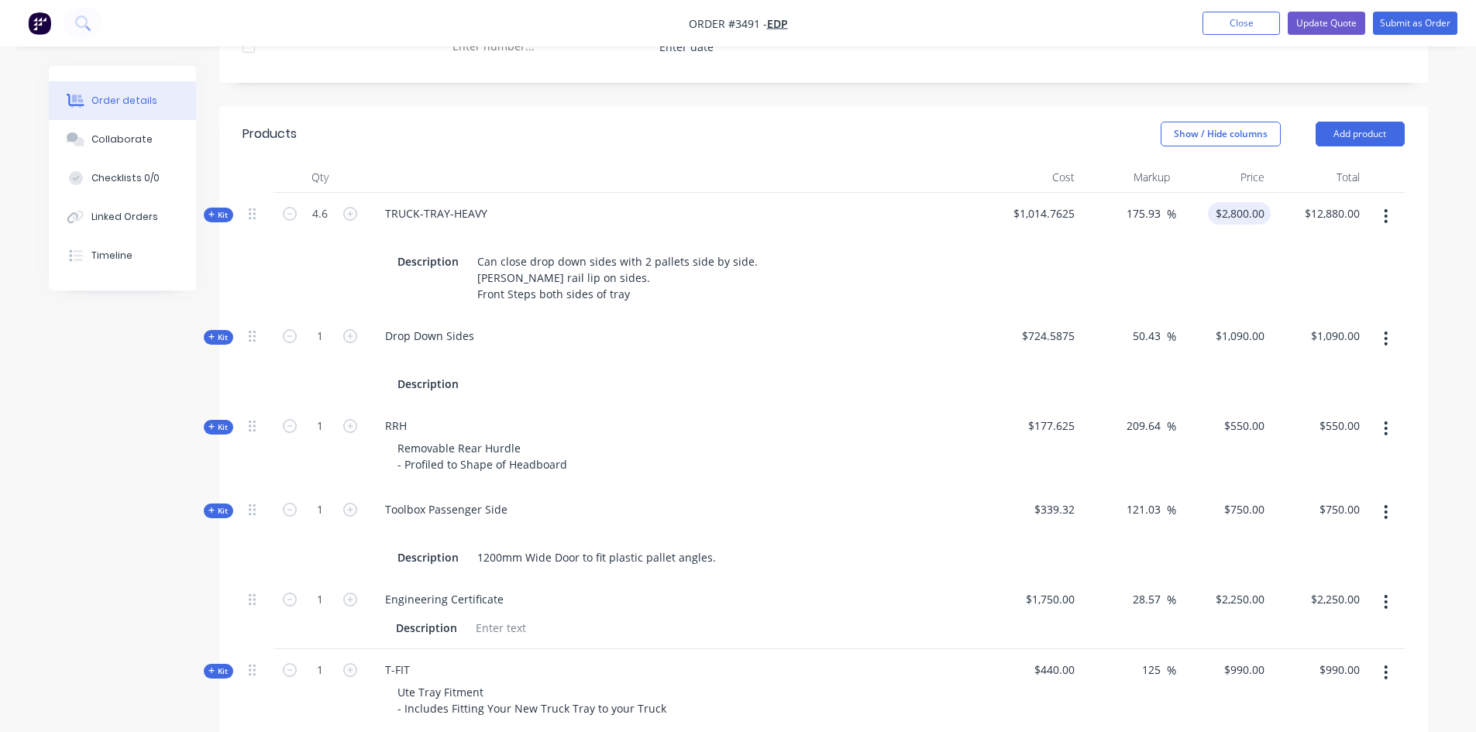
click at [1238, 214] on input "$2,800.00" at bounding box center [1242, 213] width 57 height 22
type input "2700"
click at [1014, 122] on div "Show / Hide columns Add product" at bounding box center [946, 134] width 915 height 25
type input "166.07"
type input "$2,700.00"
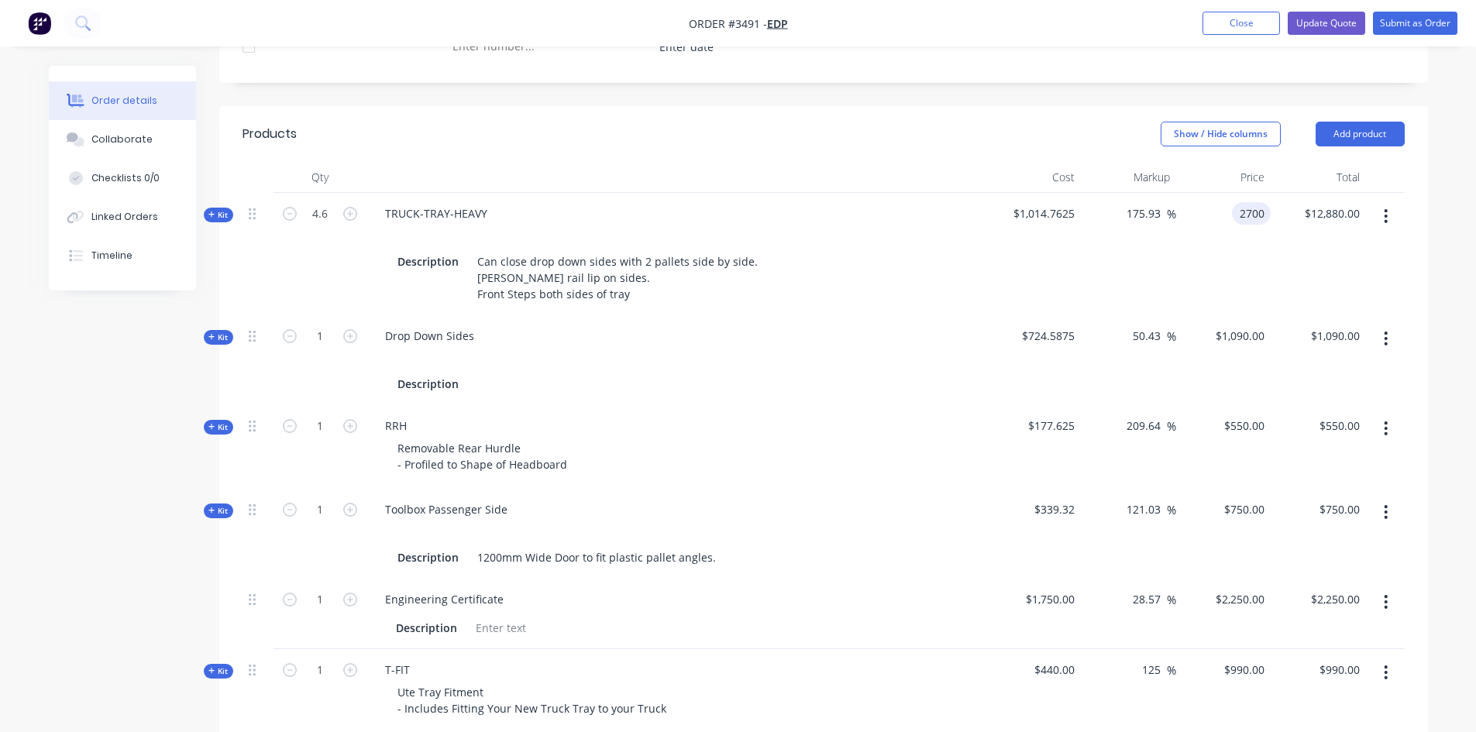
type input "$12,420.00"
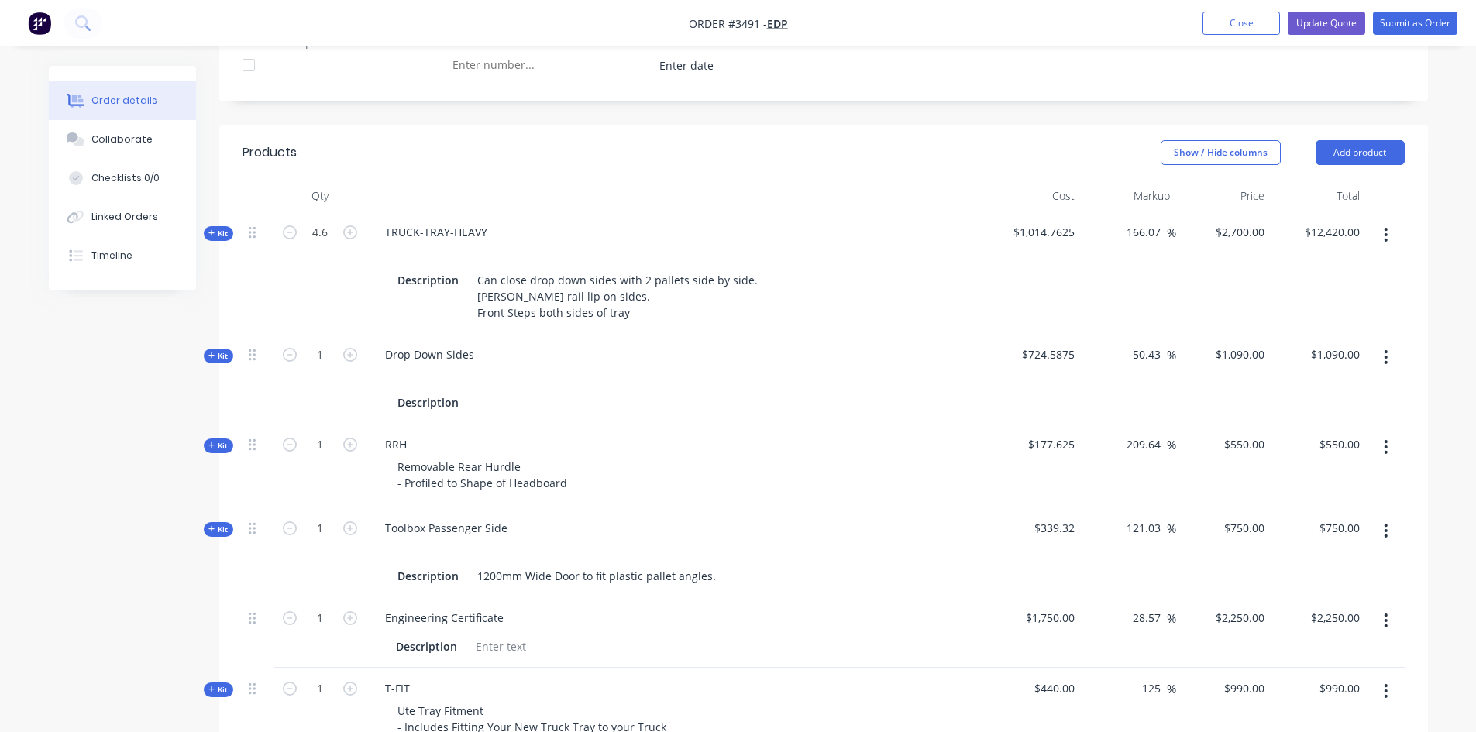
scroll to position [608, 0]
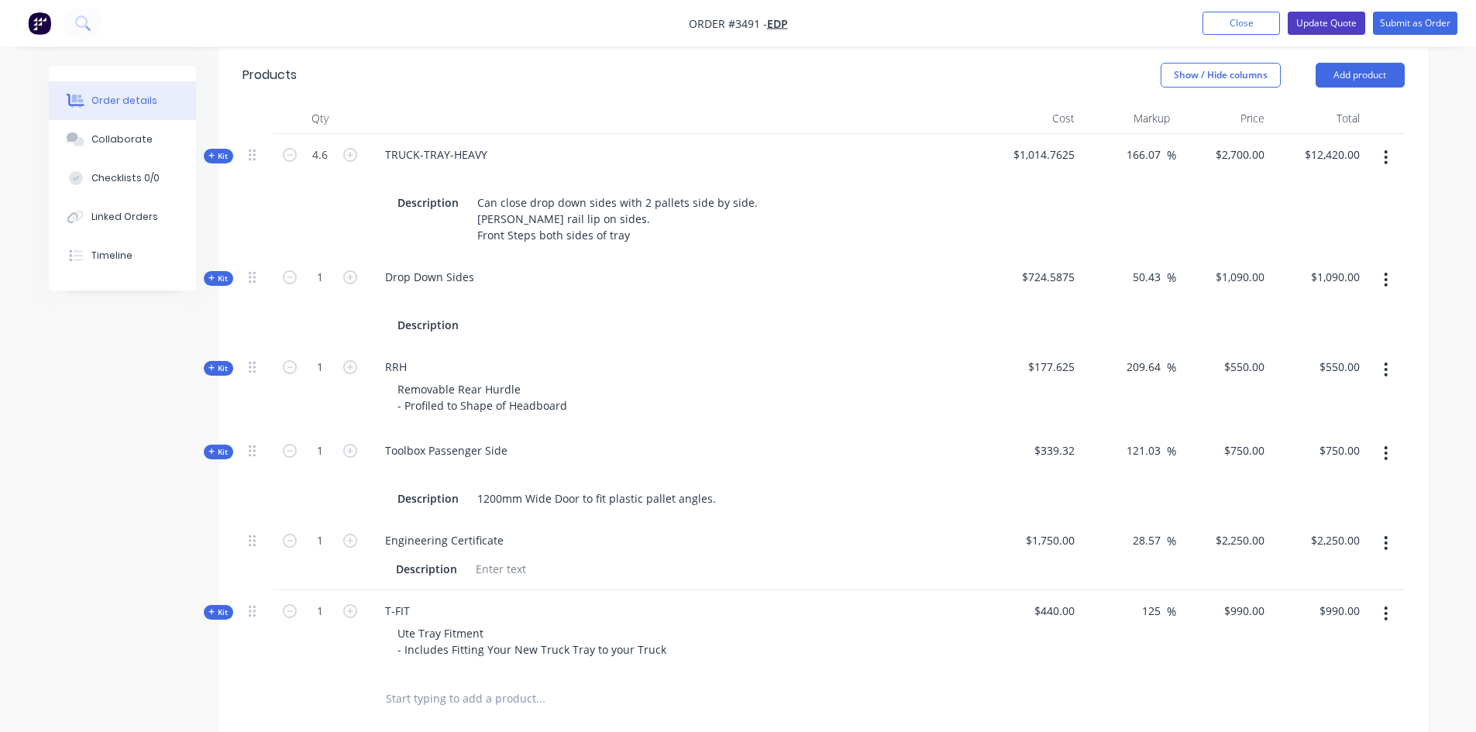
click at [1325, 16] on button "Update Quote" at bounding box center [1326, 23] width 77 height 23
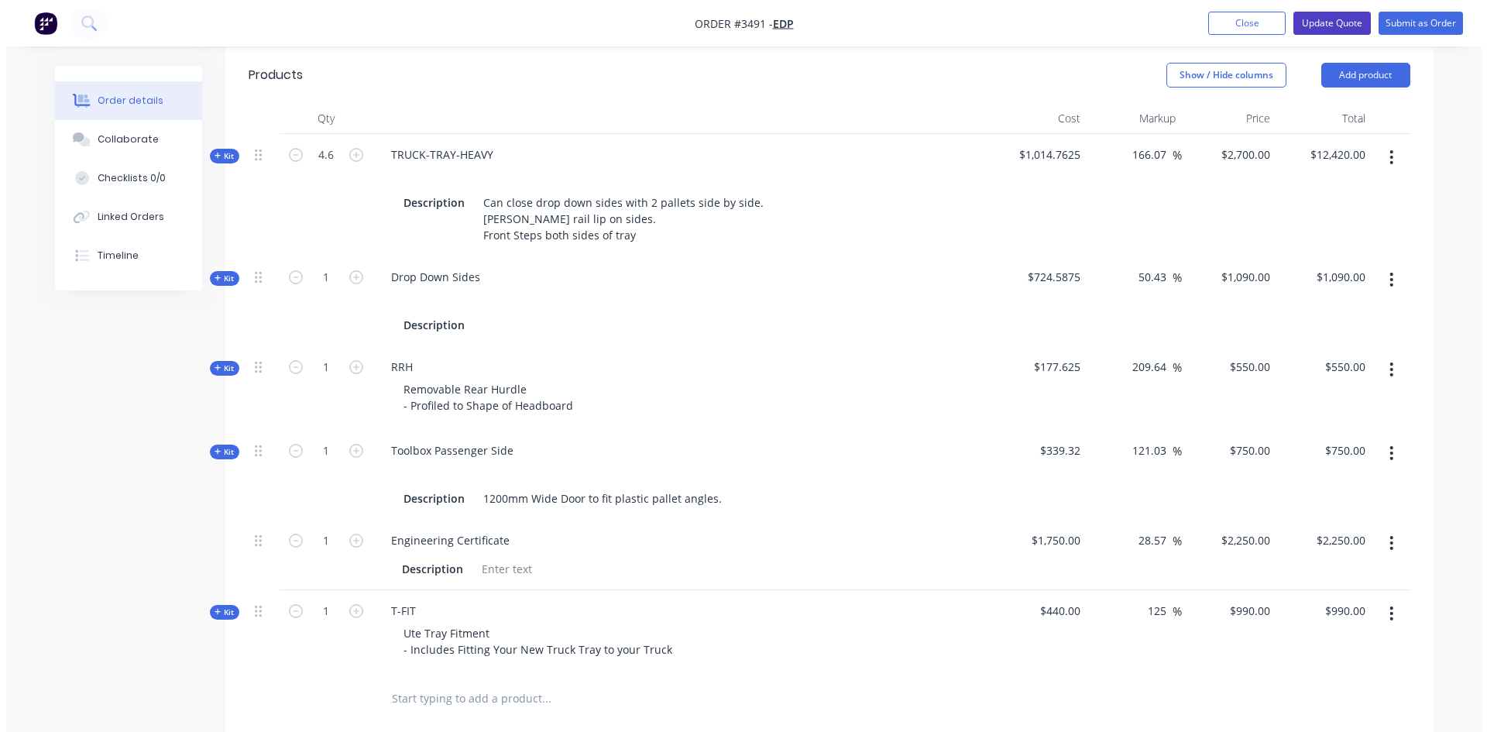
scroll to position [0, 0]
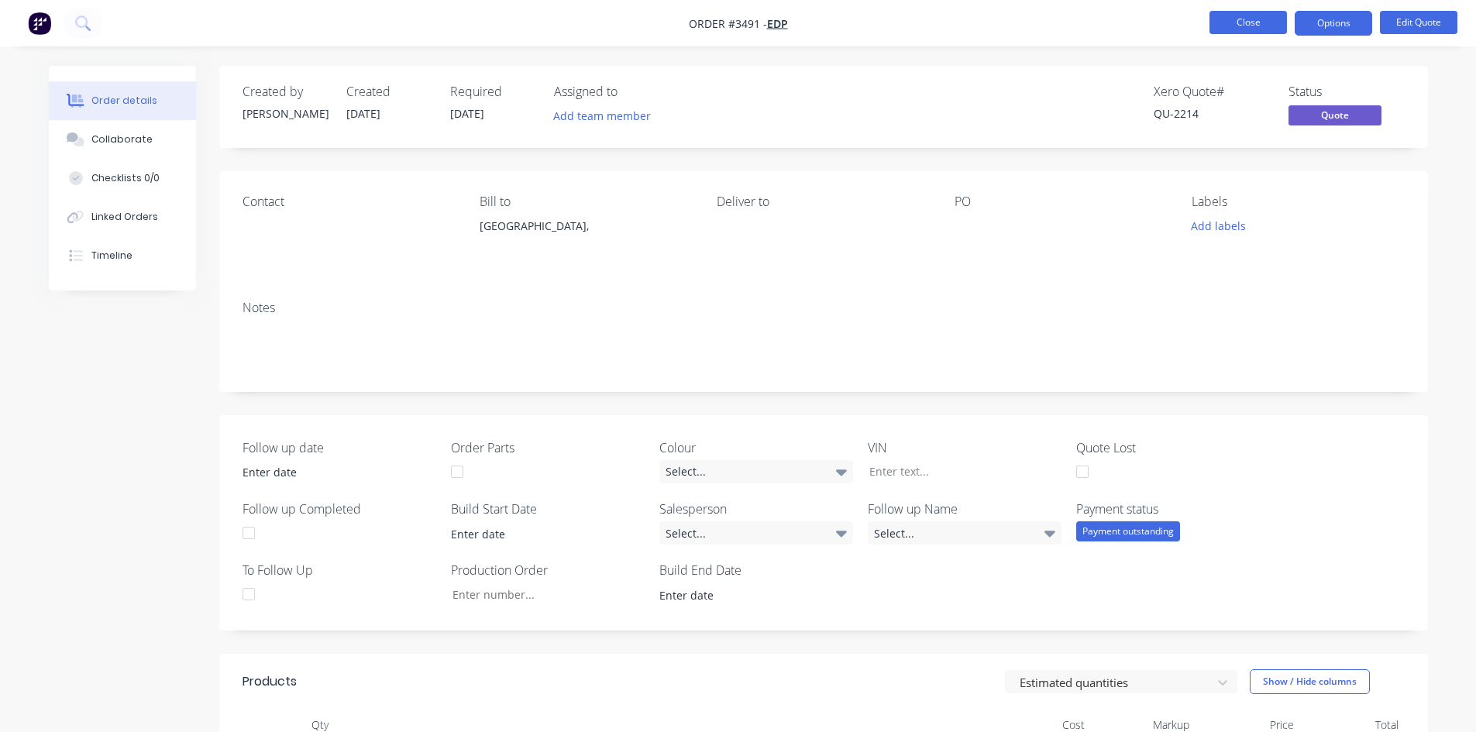
click at [1257, 15] on button "Close" at bounding box center [1247, 22] width 77 height 23
